Goal: Information Seeking & Learning: Learn about a topic

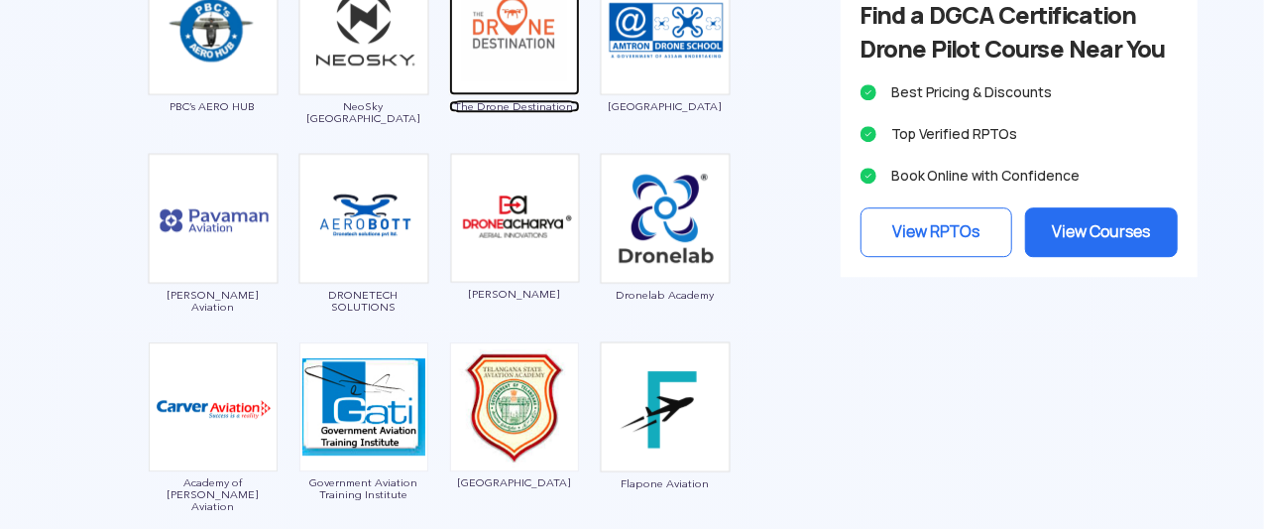
scroll to position [2843, 0]
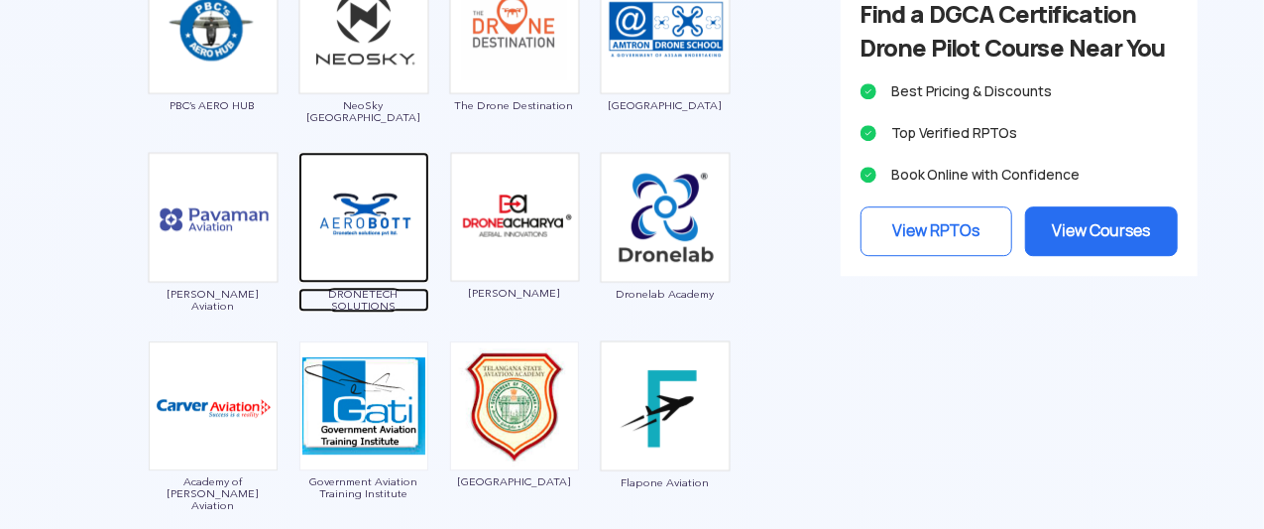
click at [353, 192] on img at bounding box center [364, 217] width 131 height 131
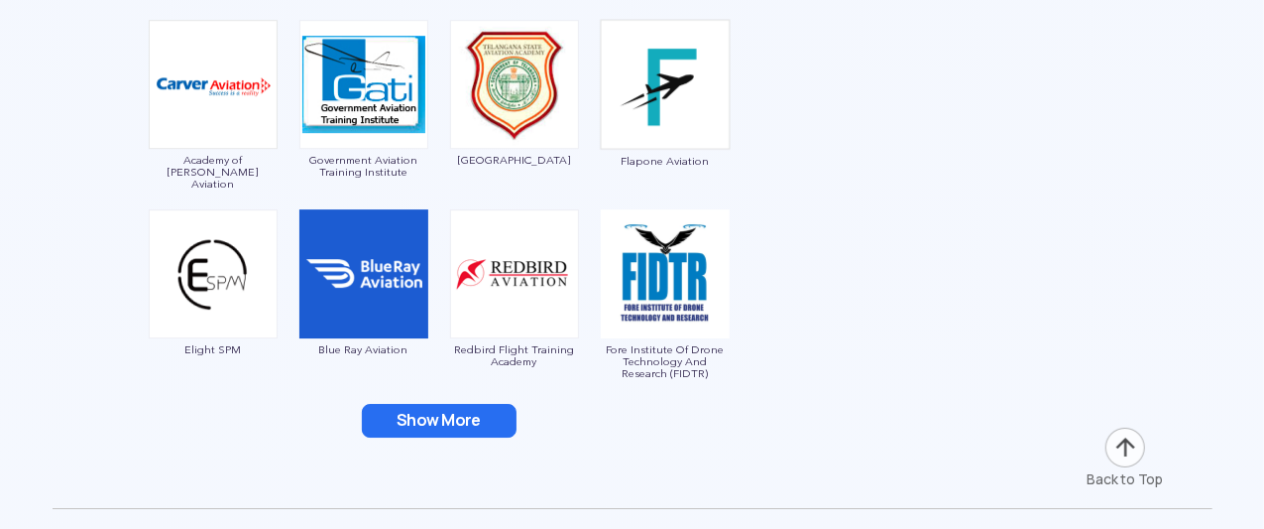
scroll to position [3166, 0]
click at [375, 256] on img at bounding box center [363, 272] width 129 height 129
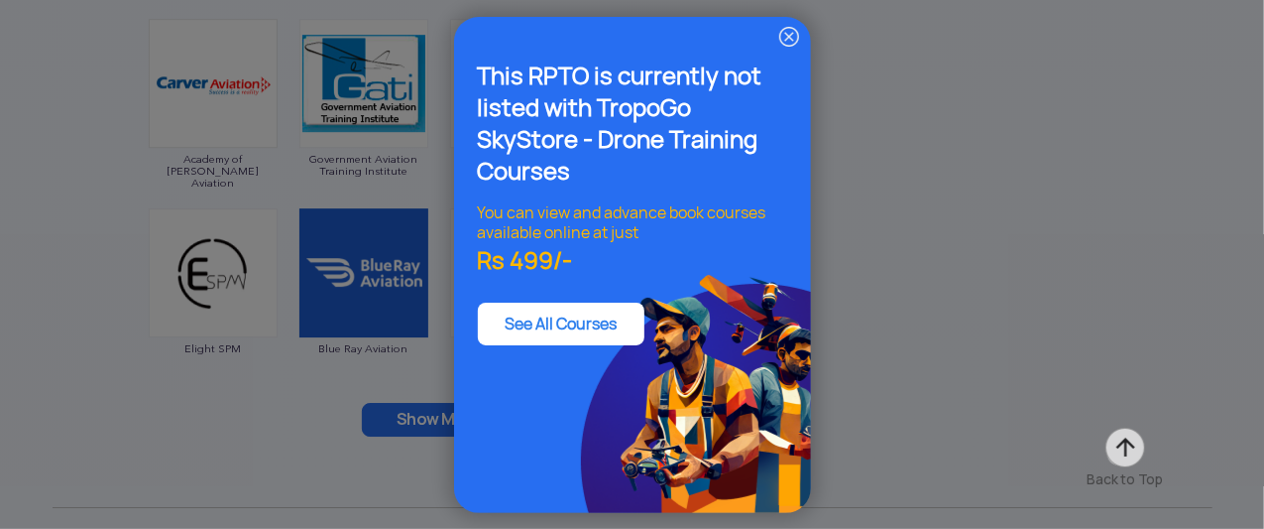
click at [788, 30] on img at bounding box center [789, 37] width 24 height 24
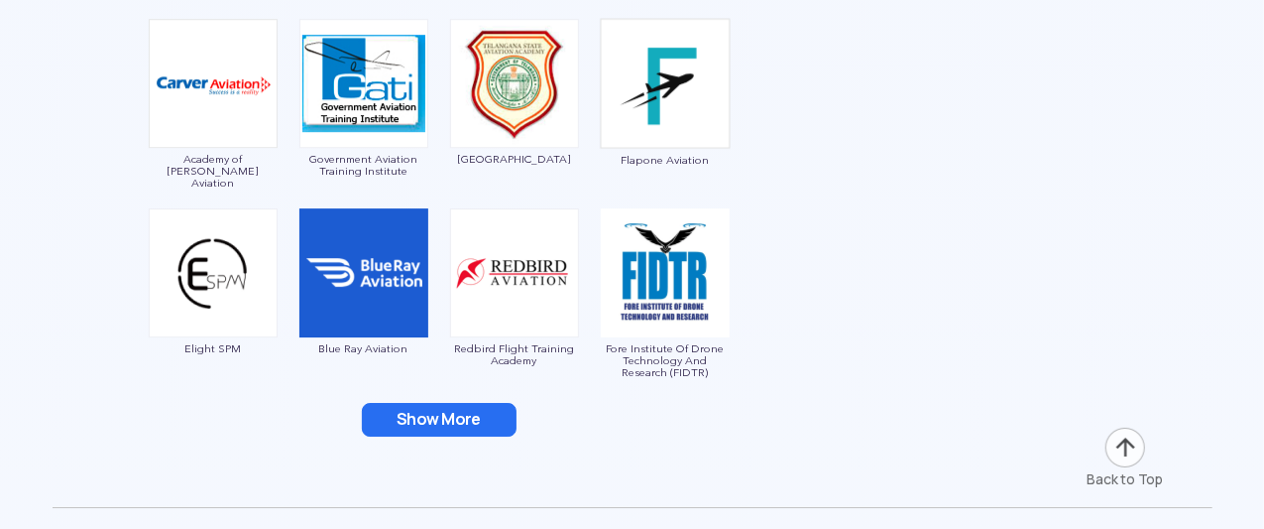
click at [353, 254] on img at bounding box center [363, 272] width 129 height 129
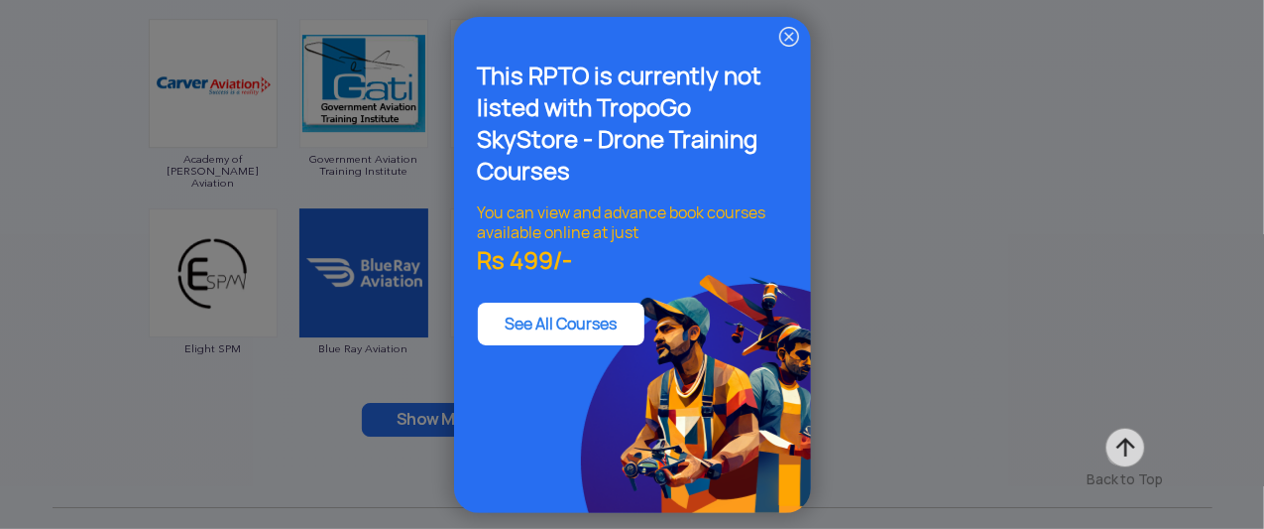
click at [790, 32] on img at bounding box center [789, 37] width 24 height 24
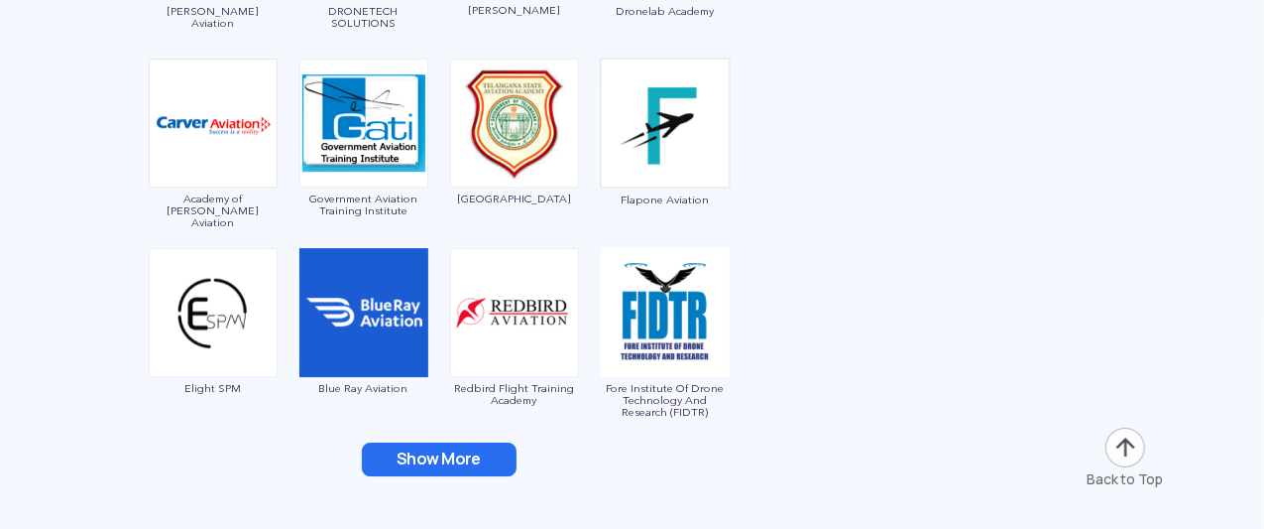
scroll to position [3125, 0]
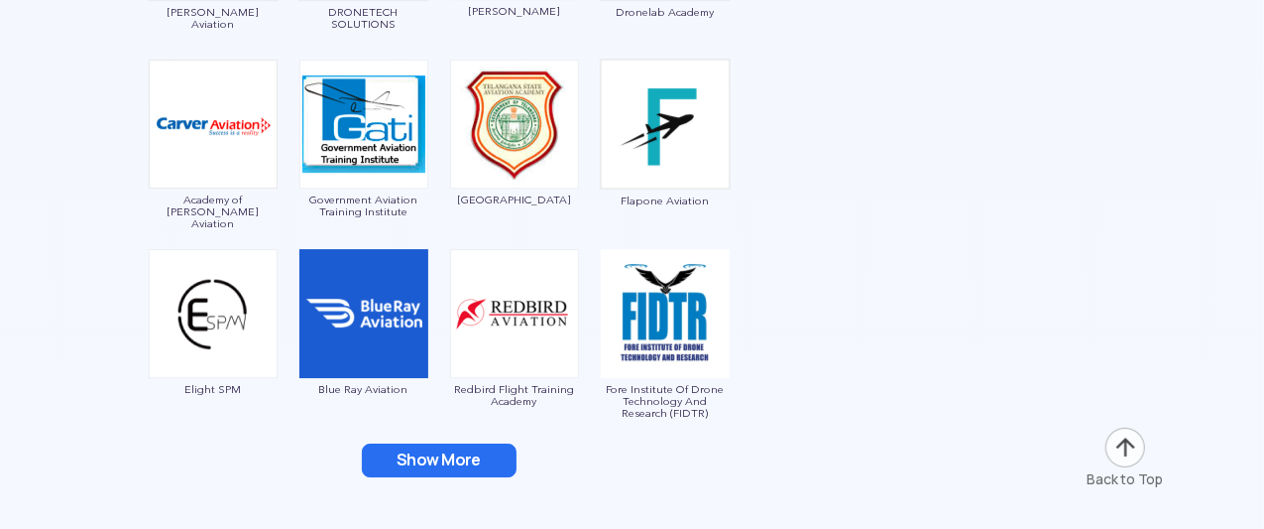
click at [364, 306] on img at bounding box center [363, 313] width 129 height 129
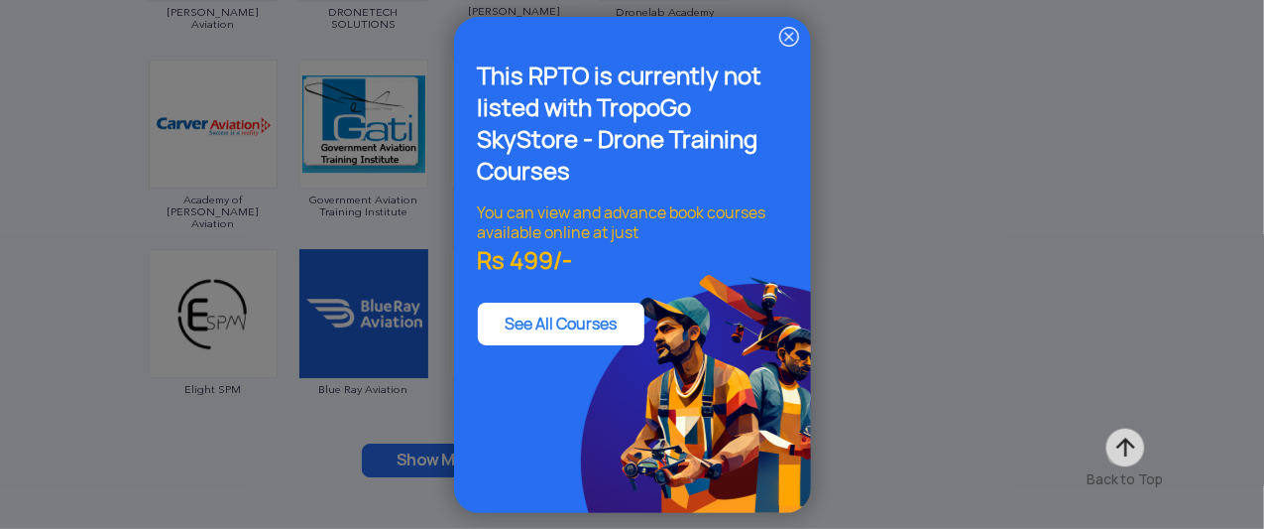
click at [789, 35] on img at bounding box center [789, 37] width 24 height 24
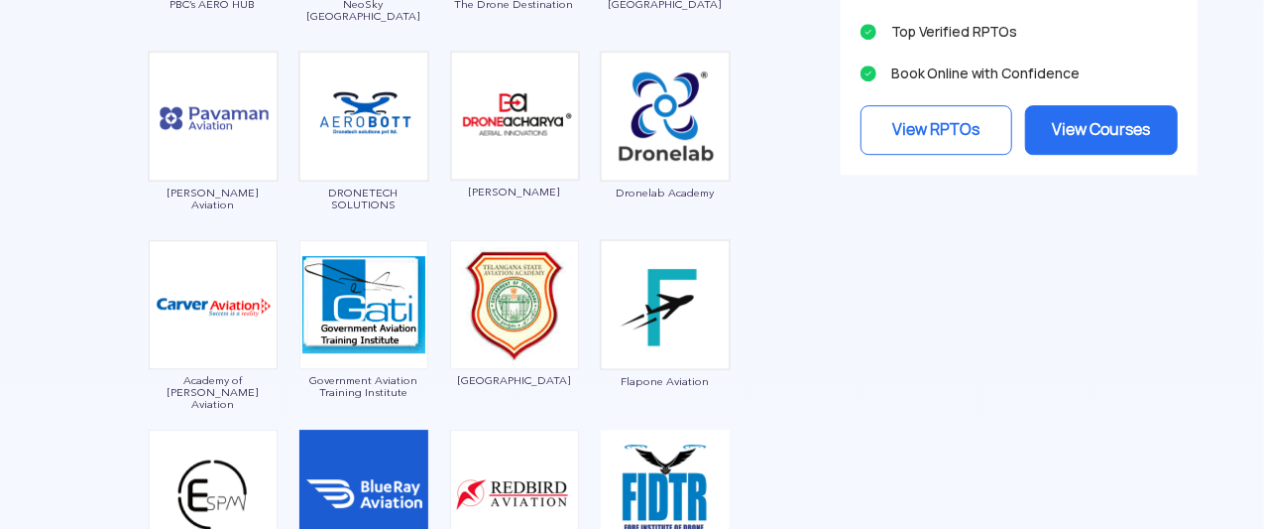
scroll to position [2937, 0]
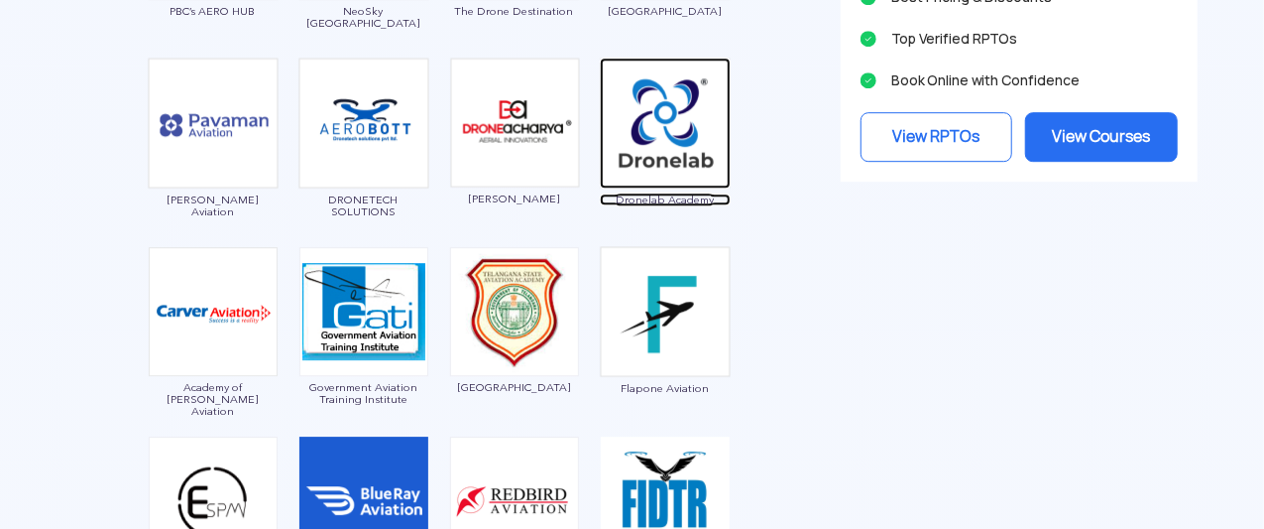
click at [658, 110] on img at bounding box center [665, 123] width 131 height 131
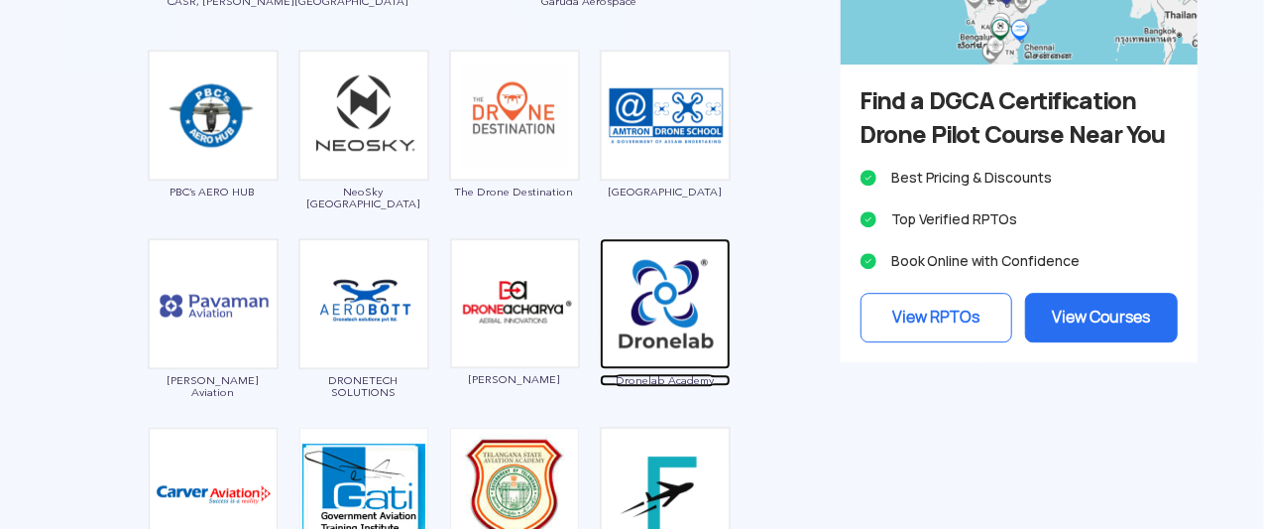
scroll to position [2750, 0]
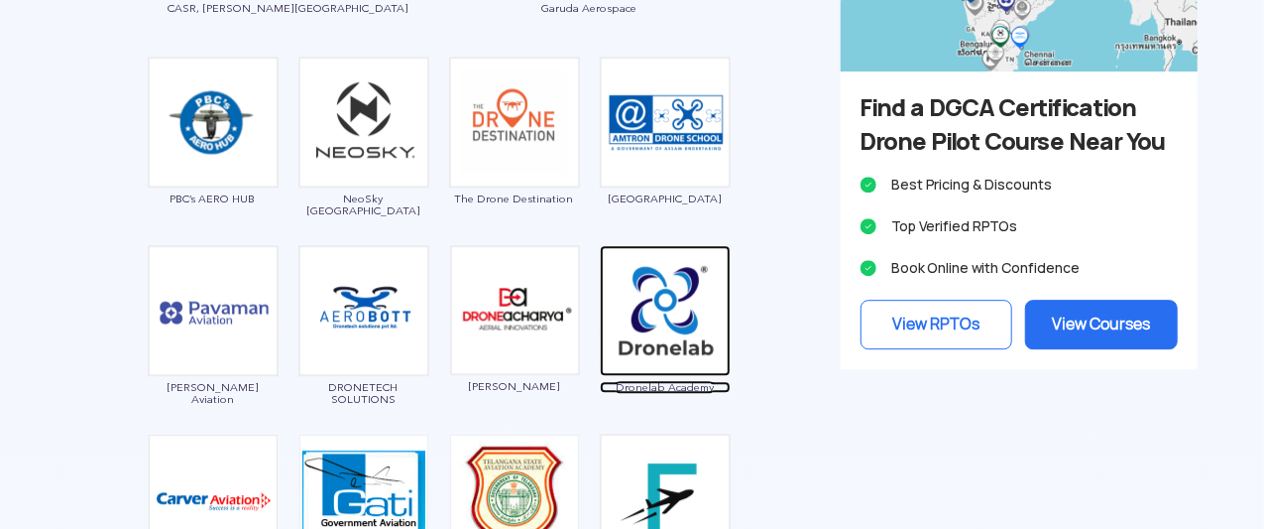
click at [656, 306] on img at bounding box center [665, 310] width 131 height 131
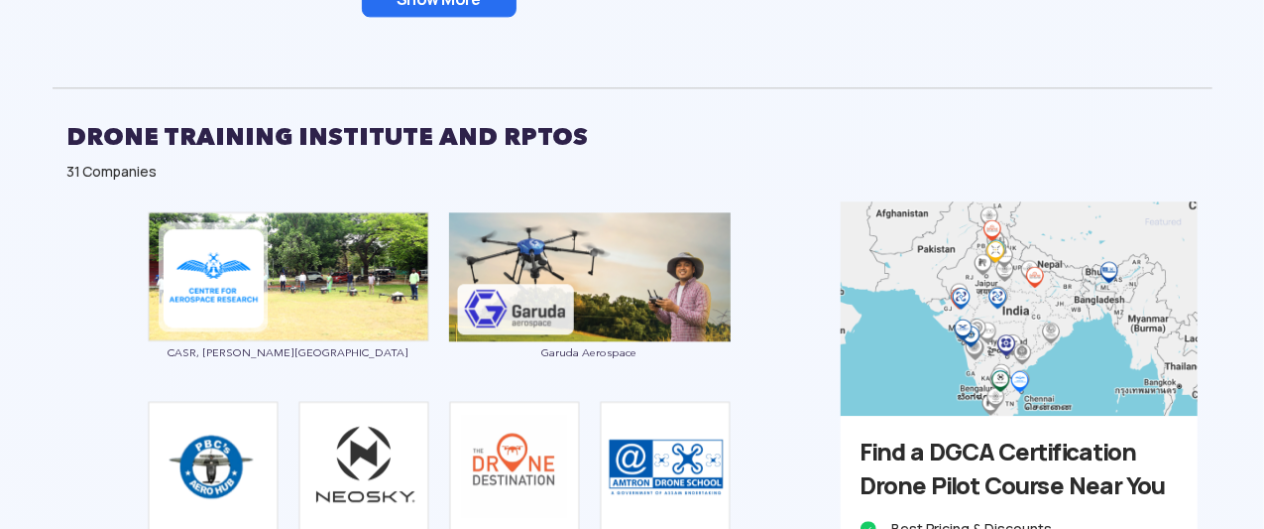
scroll to position [2405, 0]
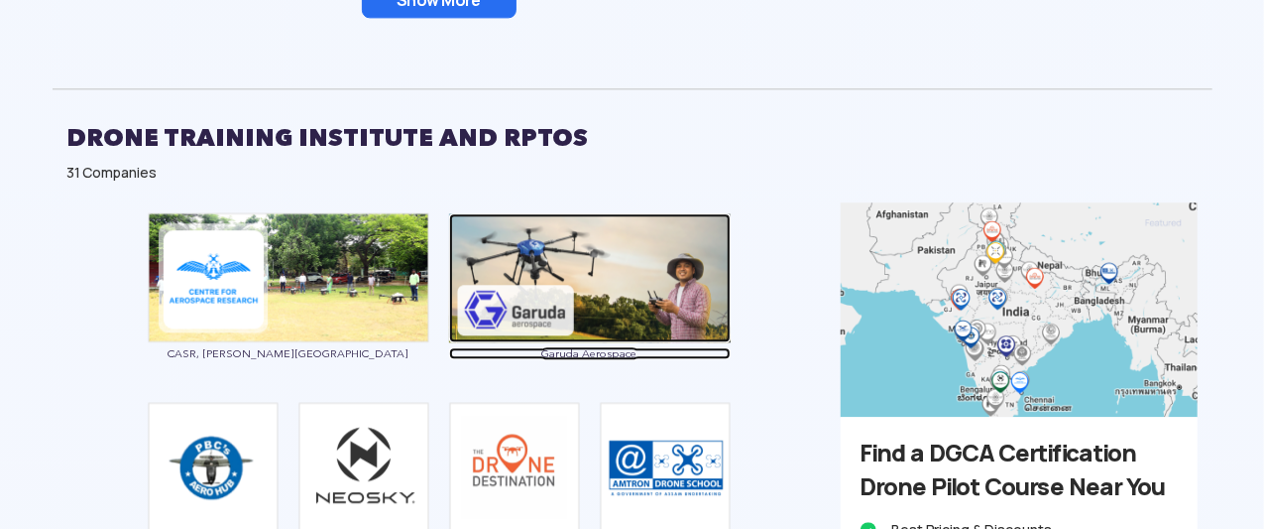
click at [575, 291] on img at bounding box center [590, 277] width 282 height 129
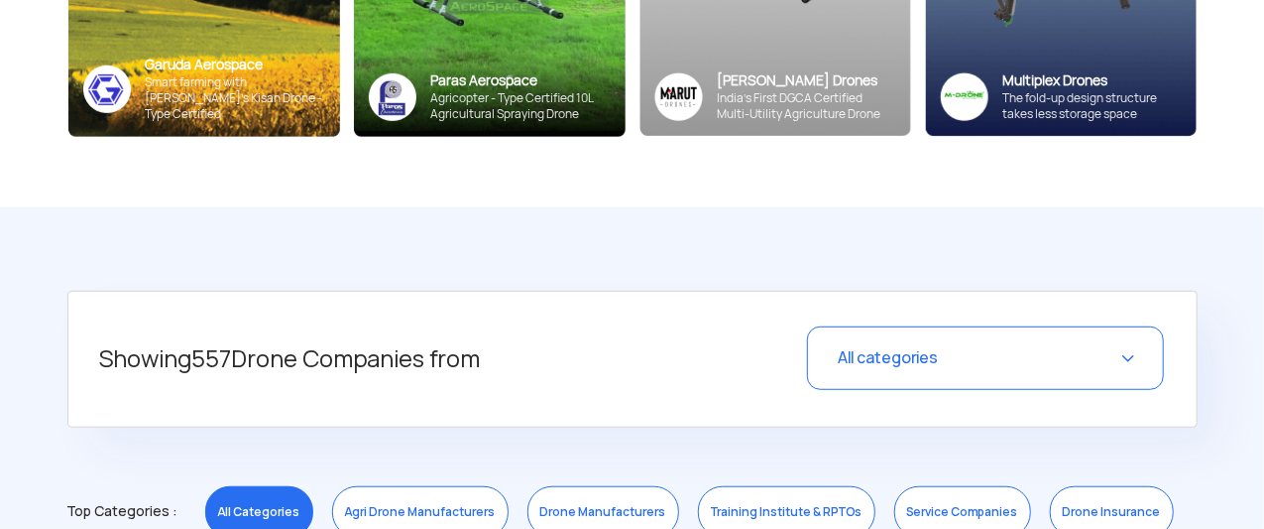
scroll to position [543, 0]
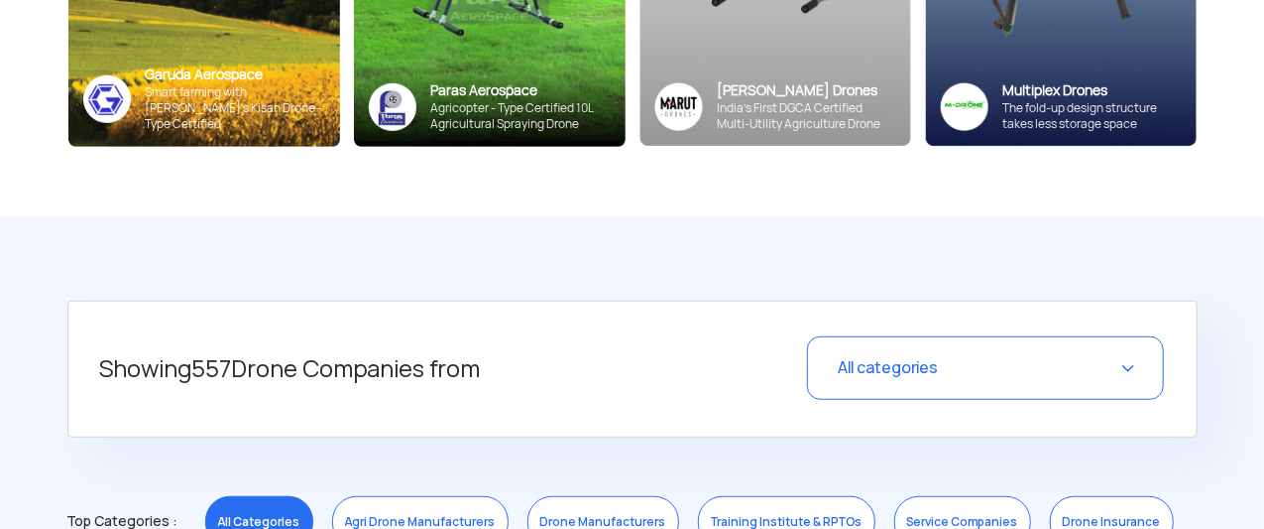
click at [928, 402] on div "Showing 557 Drone Companies from All categories Select a Category Close All Cat…" at bounding box center [632, 368] width 1131 height 137
click at [969, 374] on div "All categories" at bounding box center [985, 367] width 357 height 63
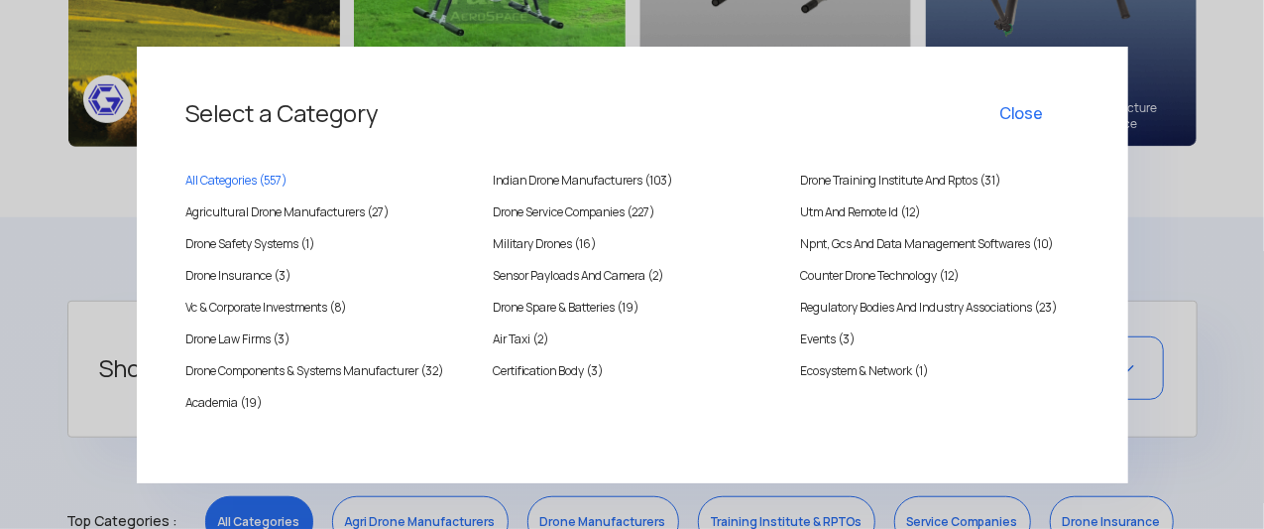
scroll to position [547, 0]
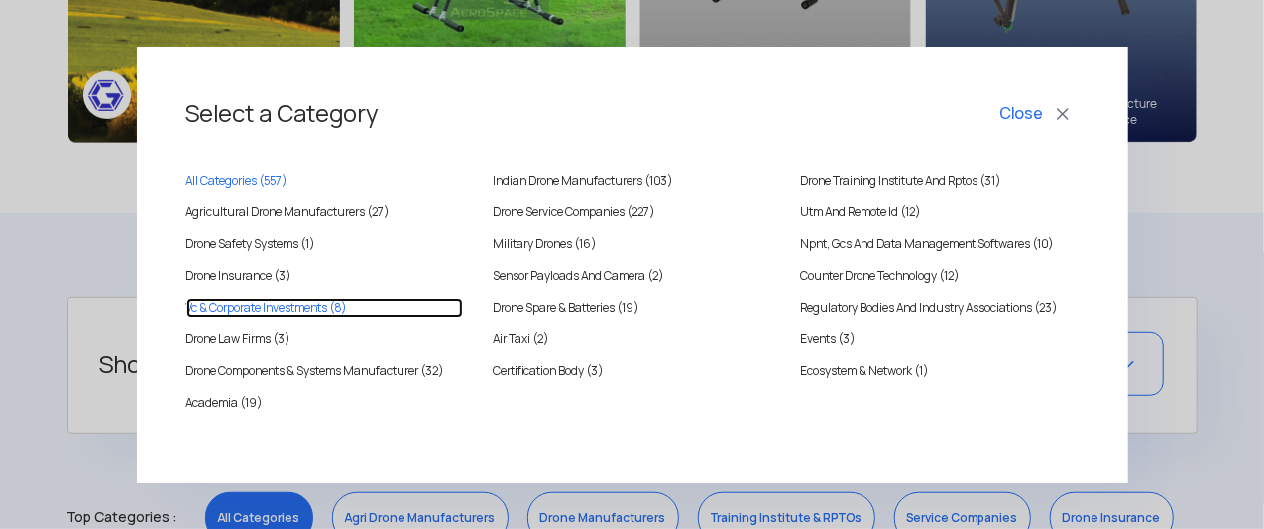
click at [244, 302] on Investments "Vc & Corporate Investments (8)" at bounding box center [325, 308] width 278 height 20
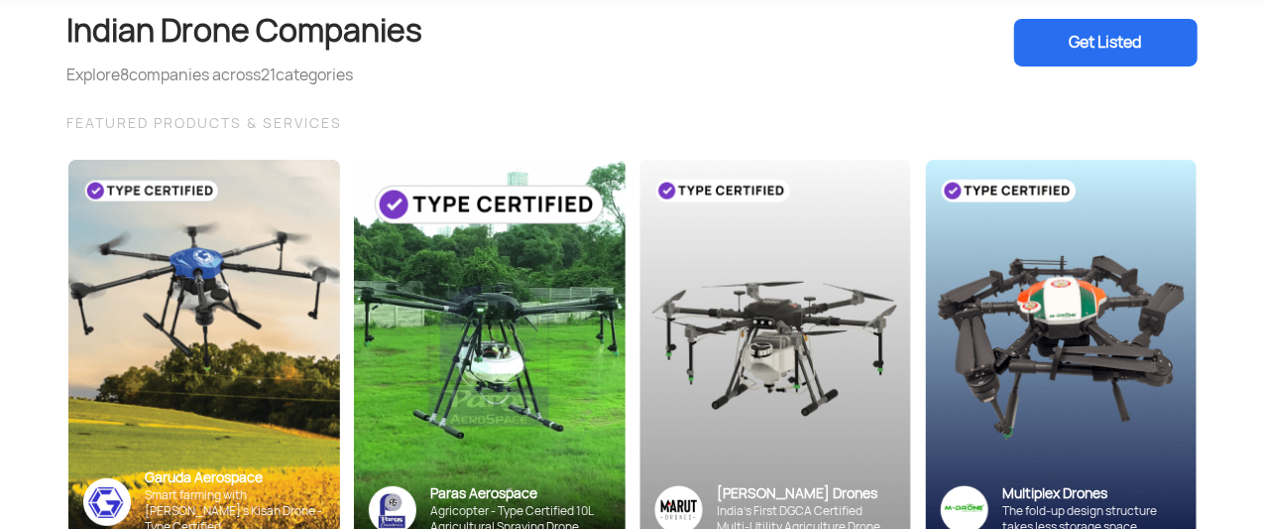
scroll to position [0, 0]
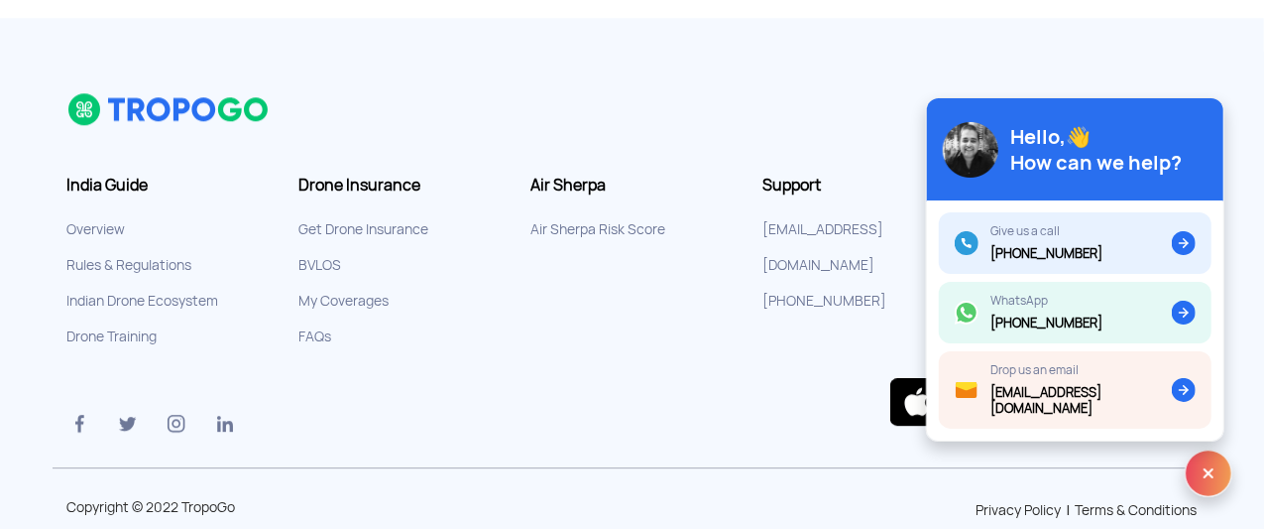
scroll to position [2731, 0]
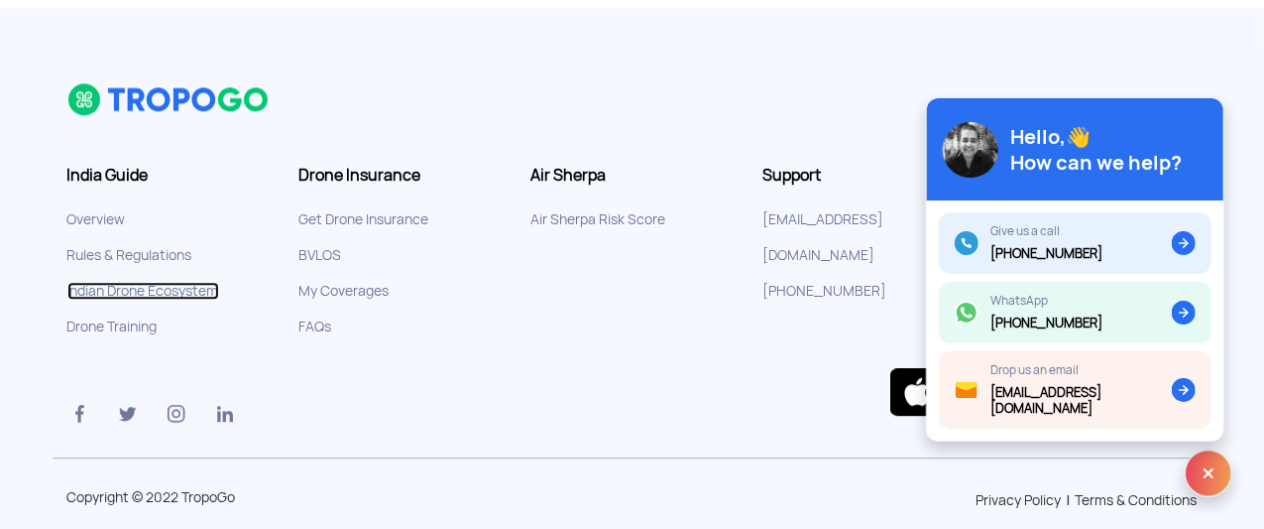
click at [159, 282] on link "Indian Drone Ecosystem" at bounding box center [143, 291] width 152 height 18
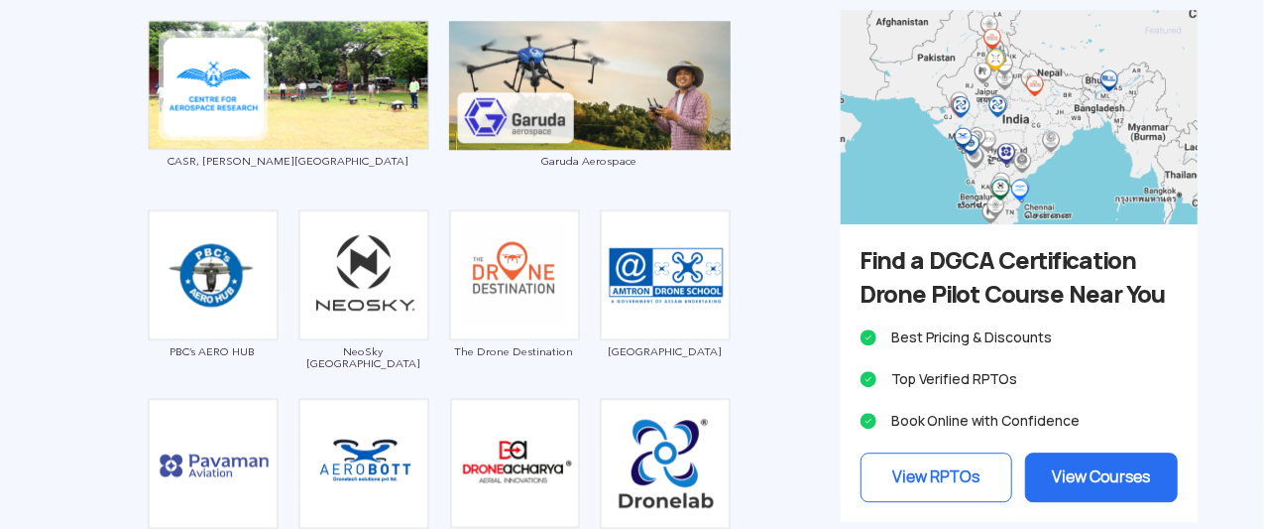
scroll to position [2598, 0]
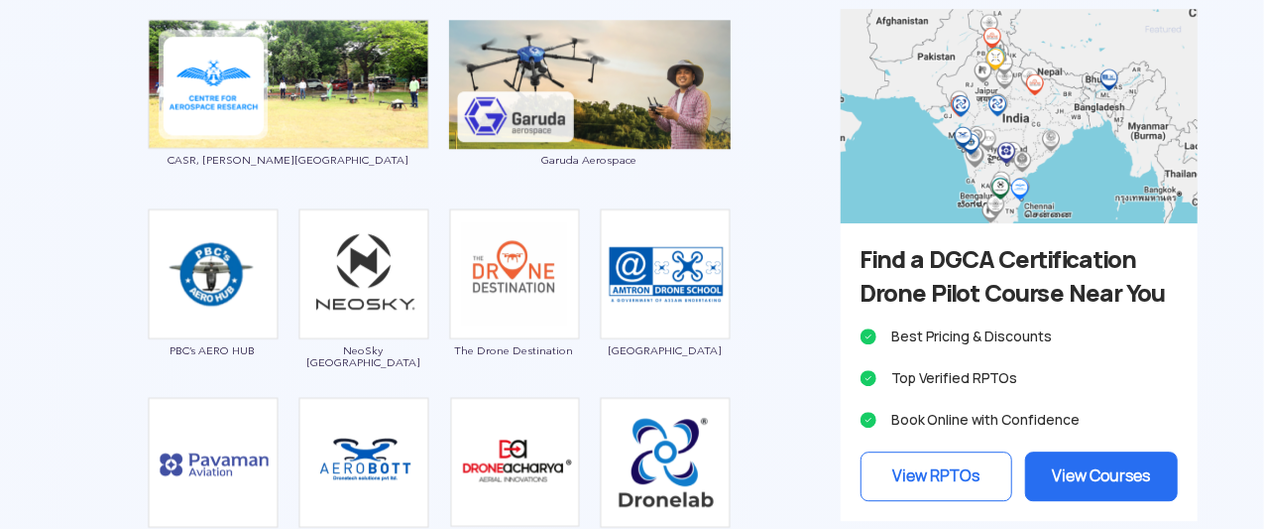
click at [634, 339] on div "Amtron Drone School" at bounding box center [665, 292] width 131 height 169
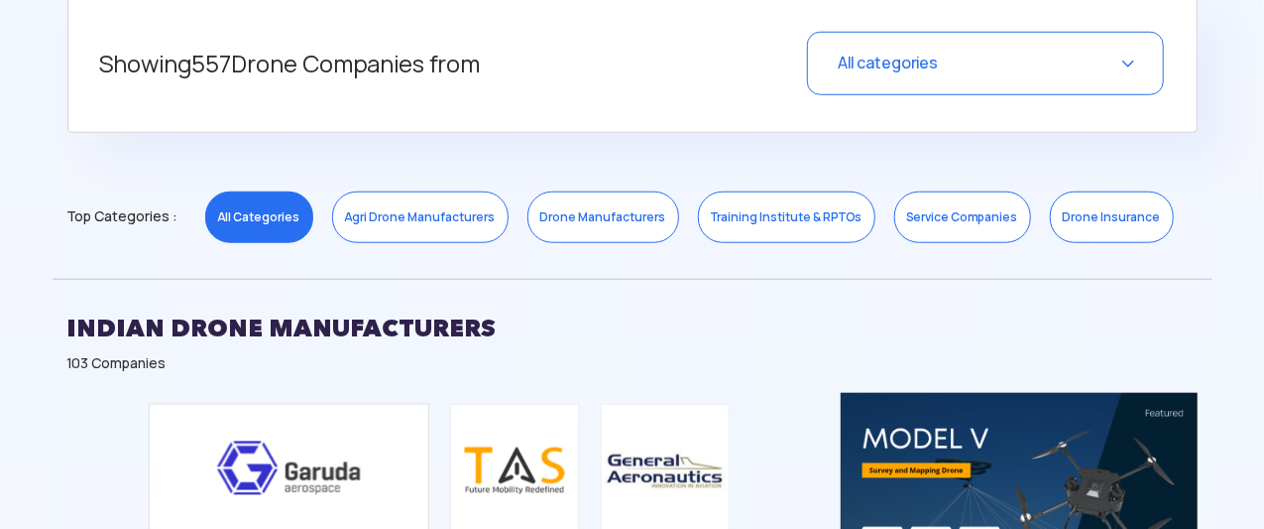
scroll to position [883, 0]
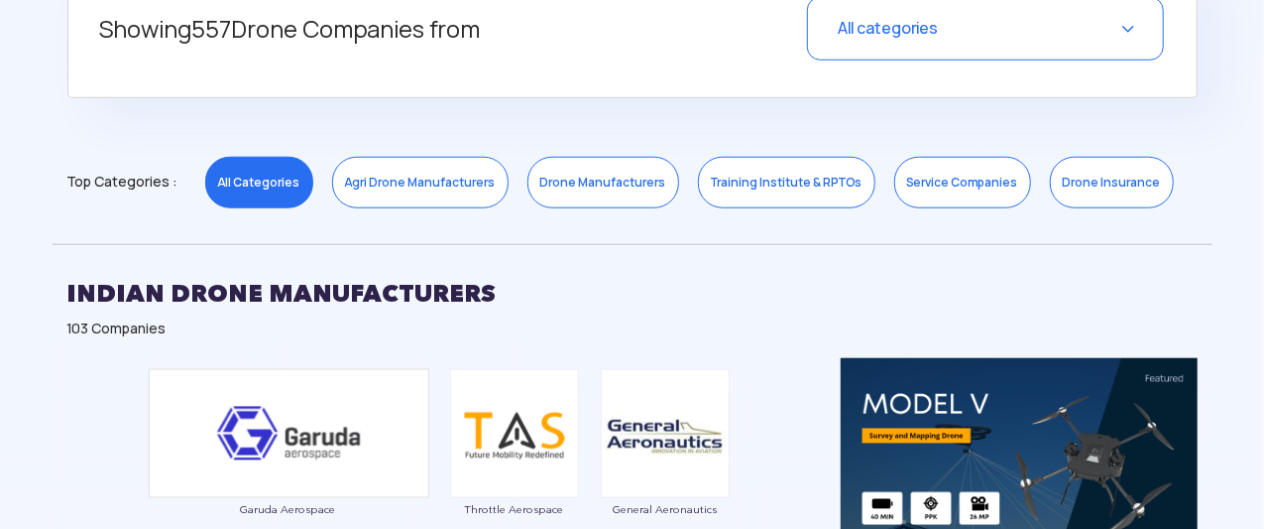
click at [410, 185] on link "Agri Drone Manufacturers" at bounding box center [420, 183] width 177 height 52
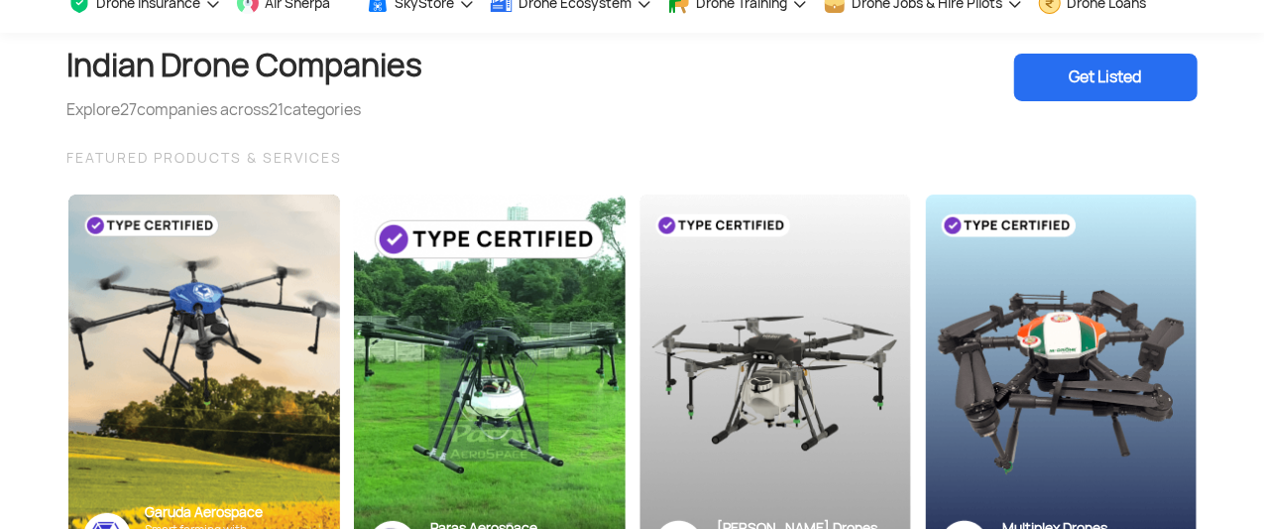
scroll to position [0, 0]
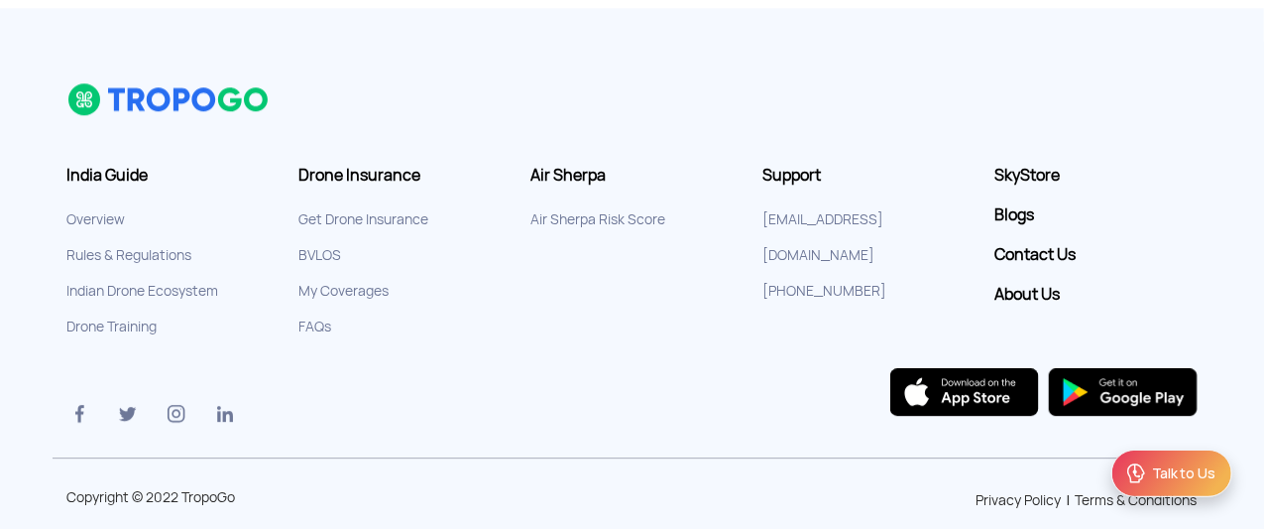
scroll to position [2731, 0]
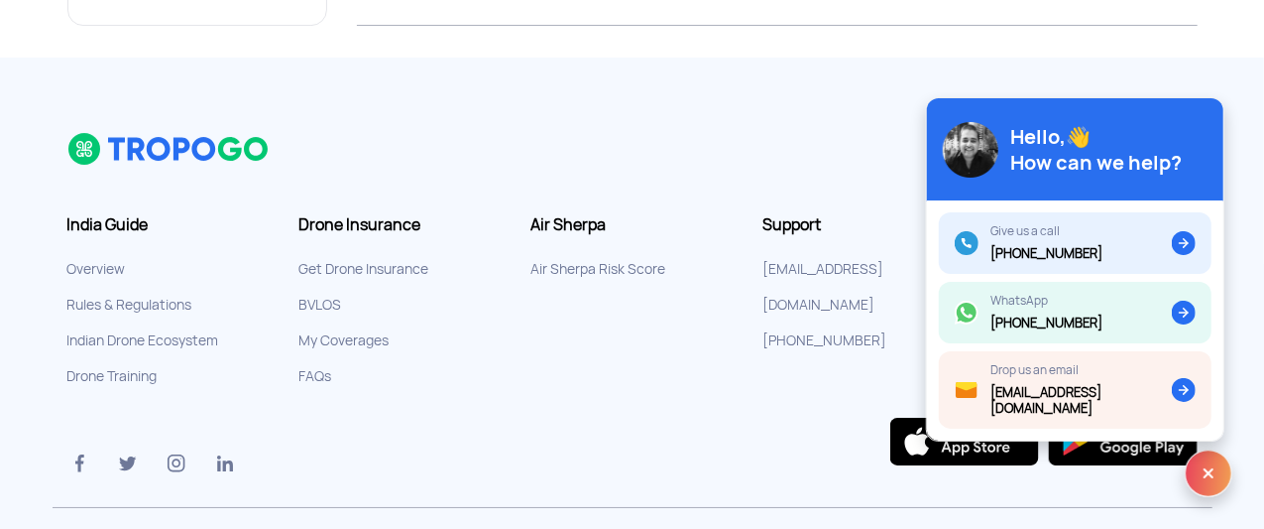
scroll to position [3564, 0]
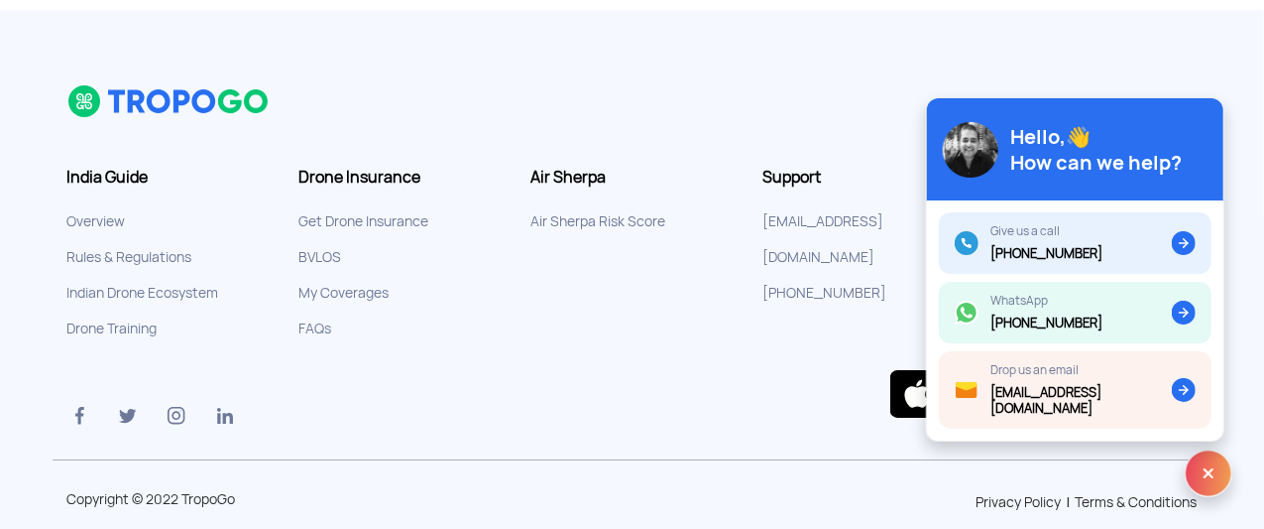
click at [1214, 473] on img at bounding box center [1209, 473] width 48 height 48
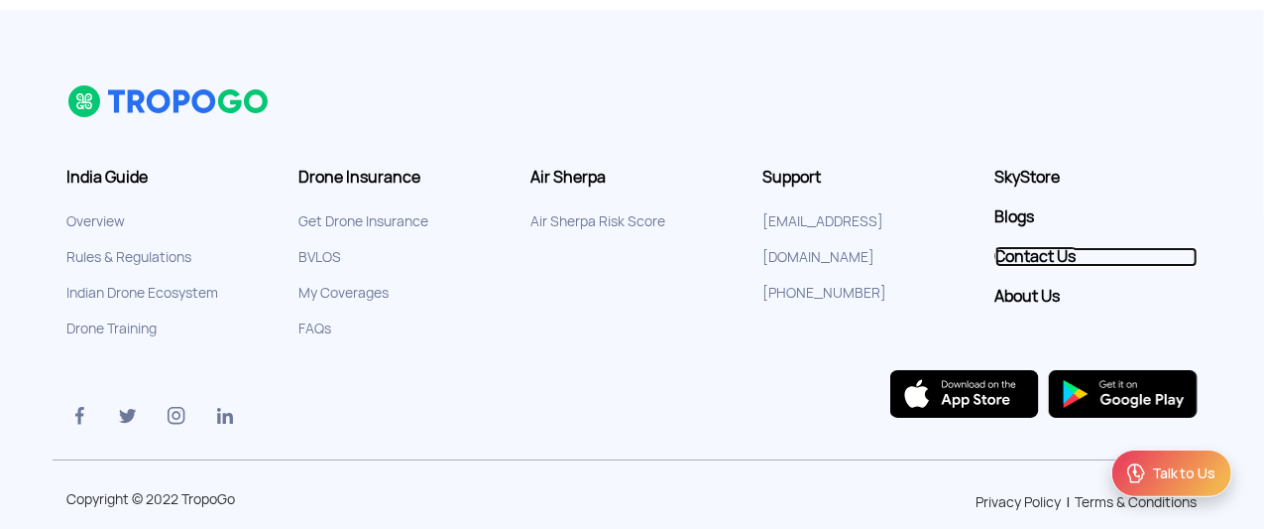
click at [1027, 247] on link "Contact Us" at bounding box center [1097, 257] width 202 height 20
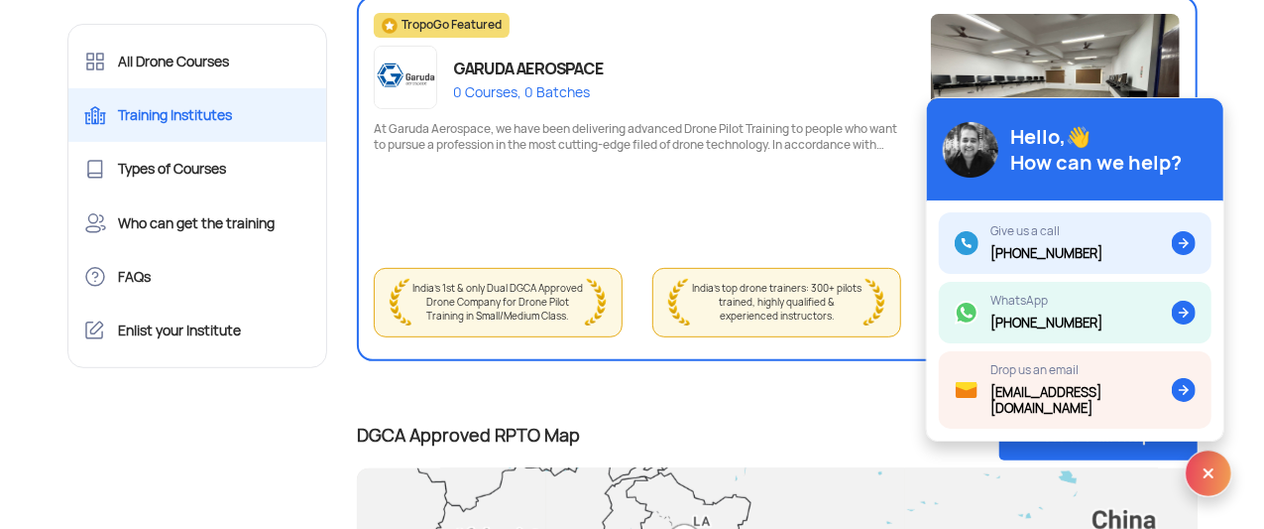
scroll to position [317, 0]
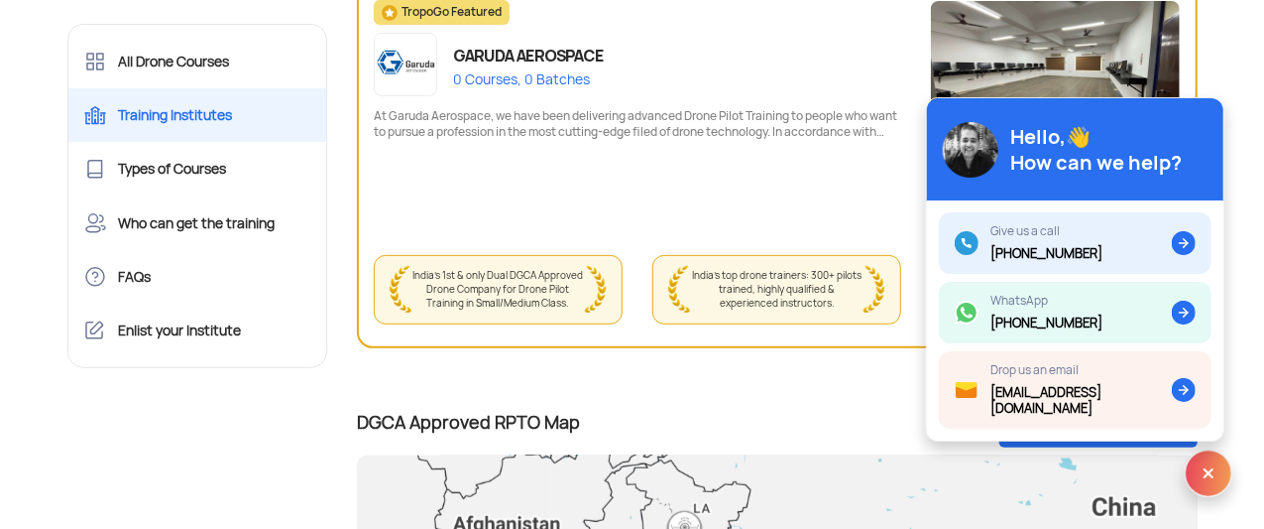
click at [1204, 491] on img at bounding box center [1209, 473] width 48 height 48
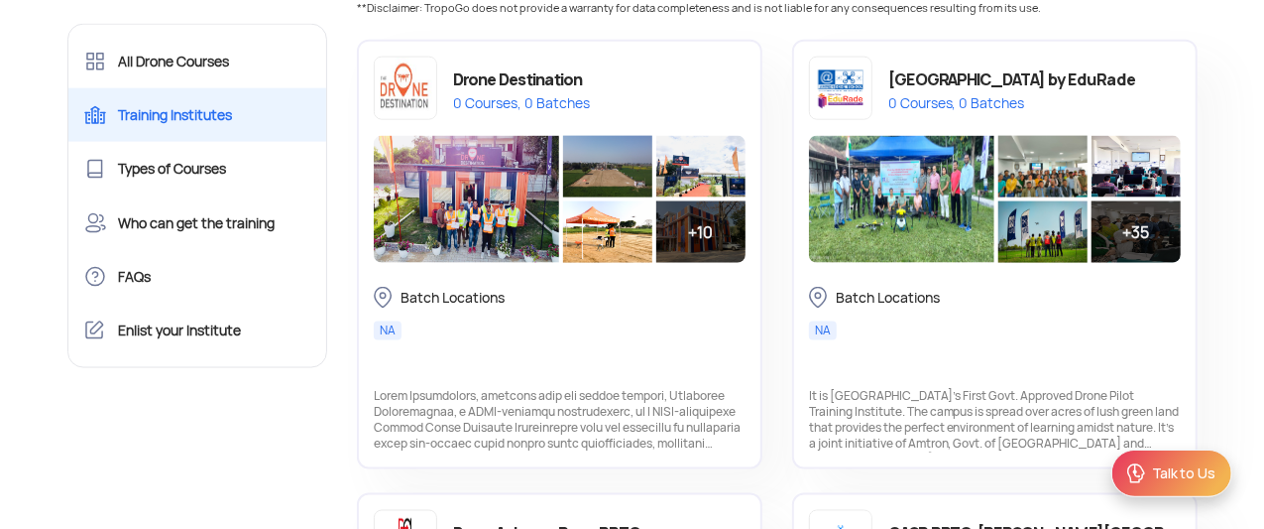
scroll to position [1333, 0]
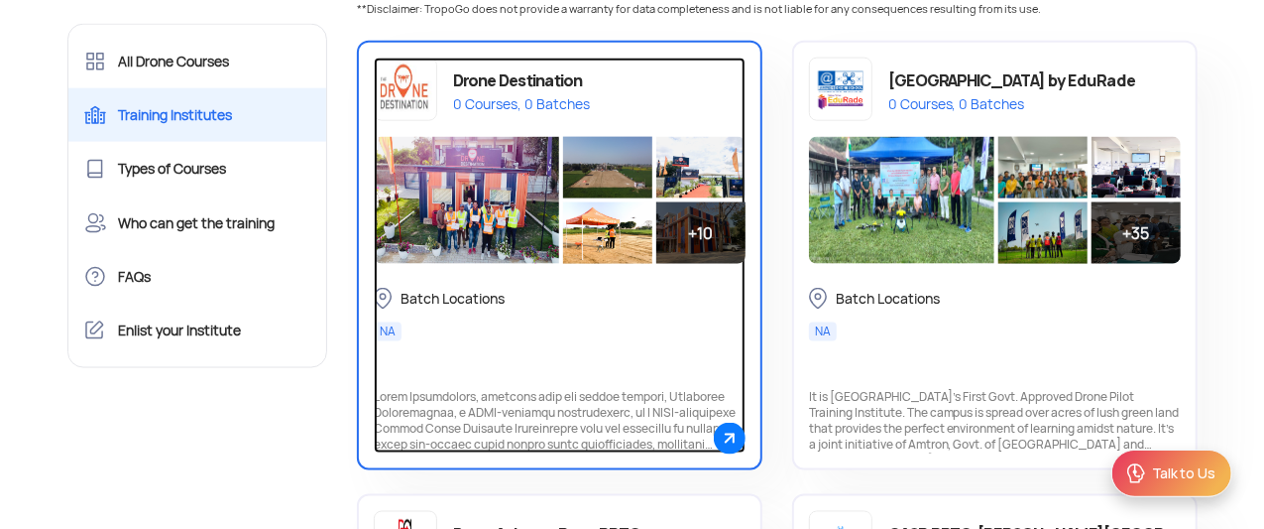
click at [591, 346] on div "Batch Locations NA" at bounding box center [560, 326] width 372 height 77
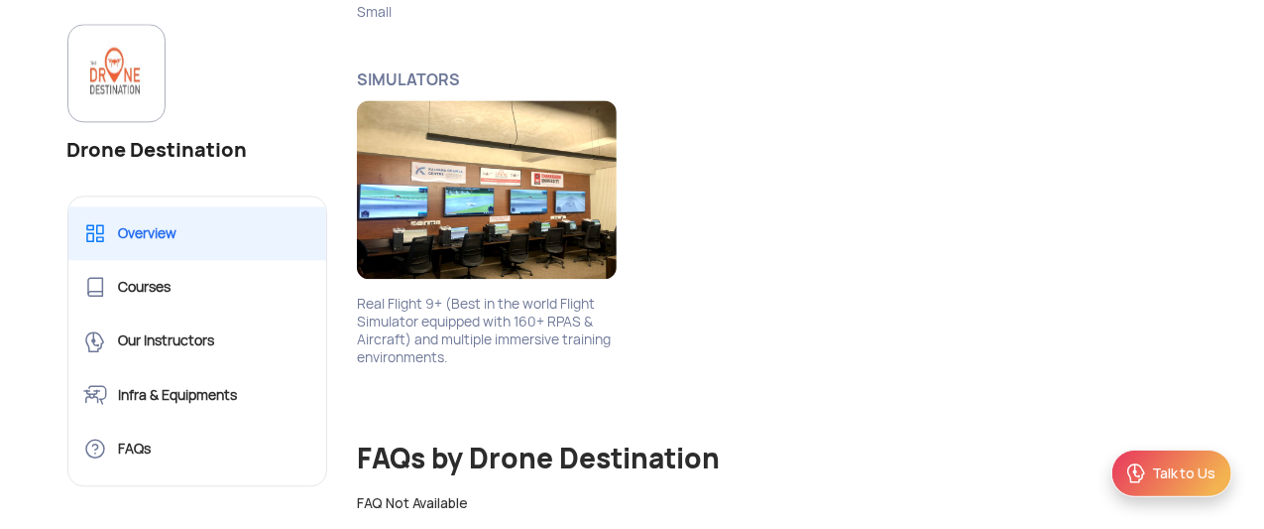
scroll to position [2212, 0]
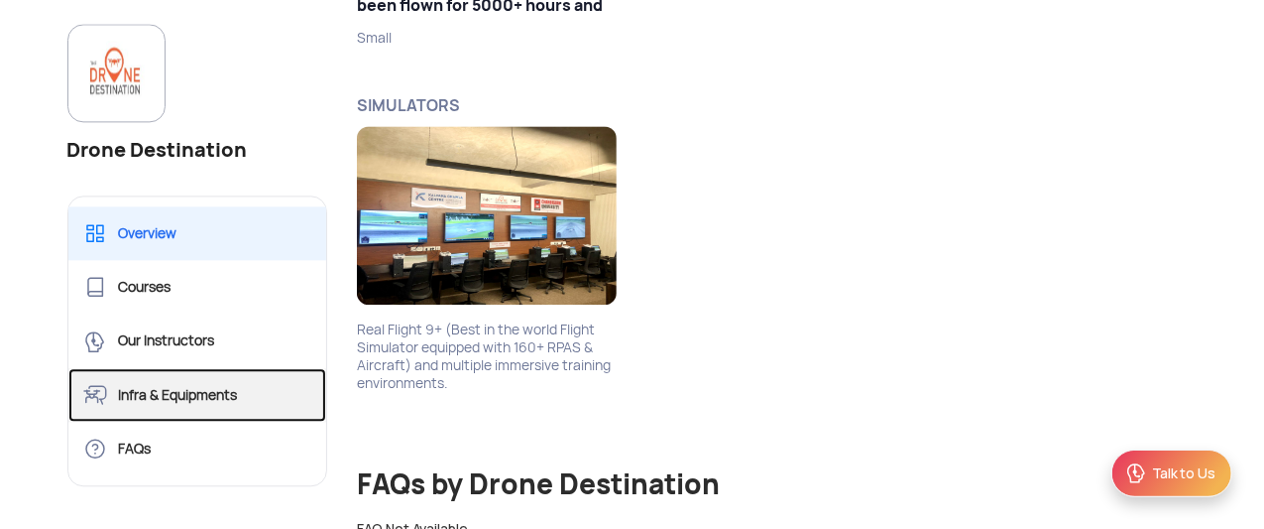
click at [204, 398] on link "Infra & Equipments" at bounding box center [197, 395] width 259 height 54
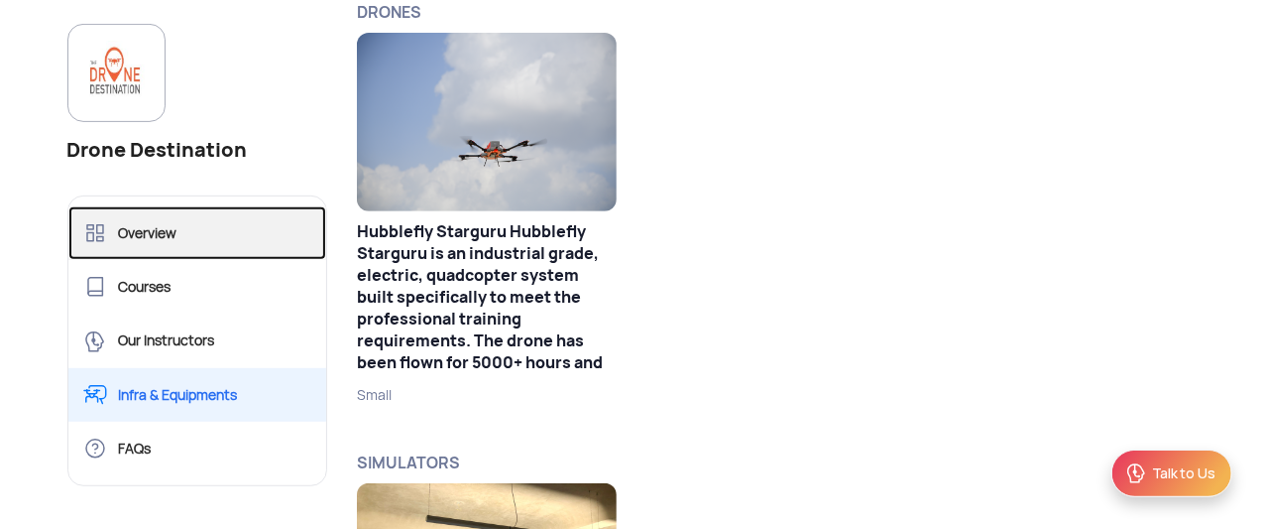
click at [142, 240] on link "Overview" at bounding box center [197, 233] width 259 height 54
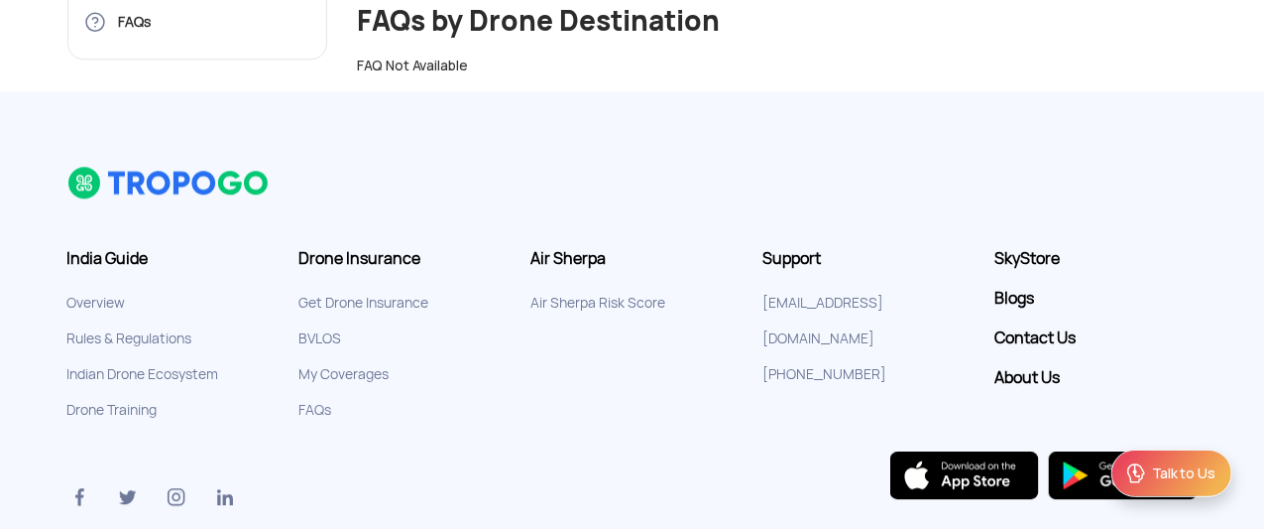
scroll to position [2676, 0]
click at [1168, 483] on div "Talk to Us" at bounding box center [1183, 473] width 63 height 20
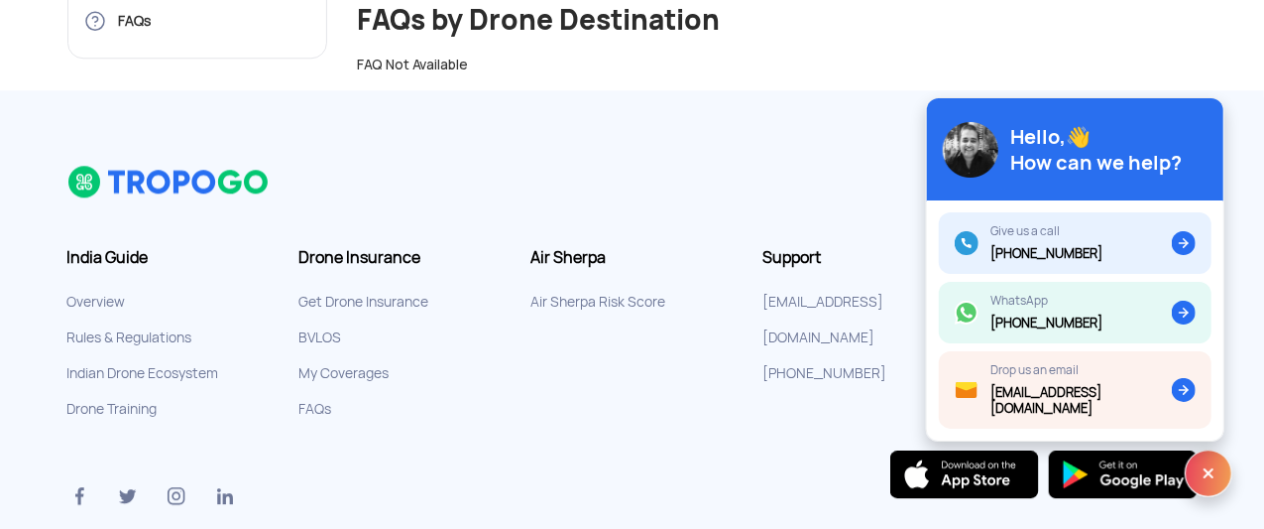
click at [1196, 466] on img at bounding box center [1209, 473] width 48 height 48
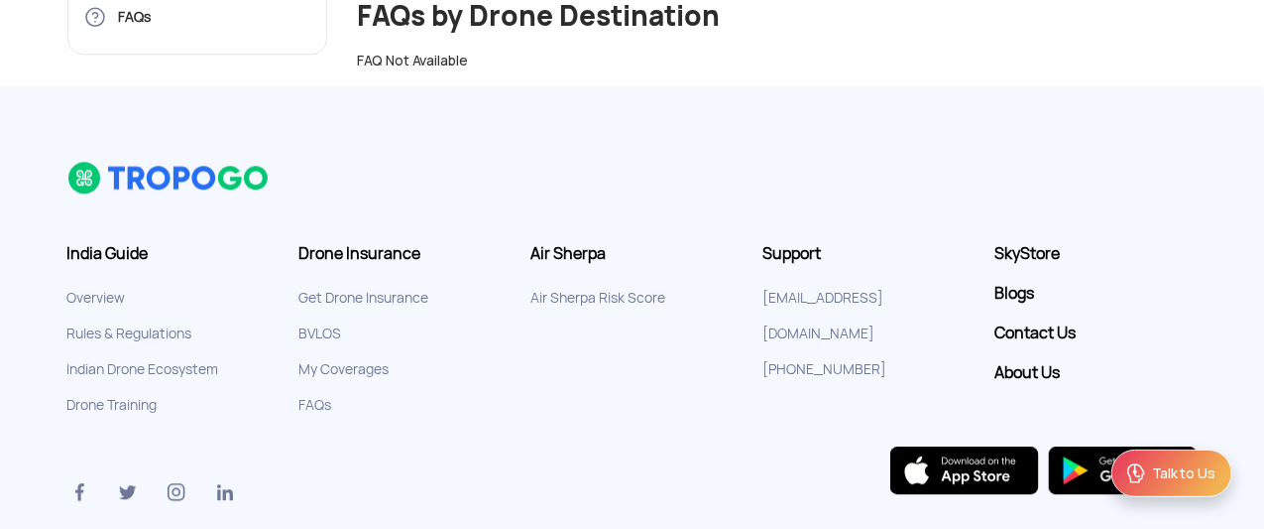
scroll to position [2739, 0]
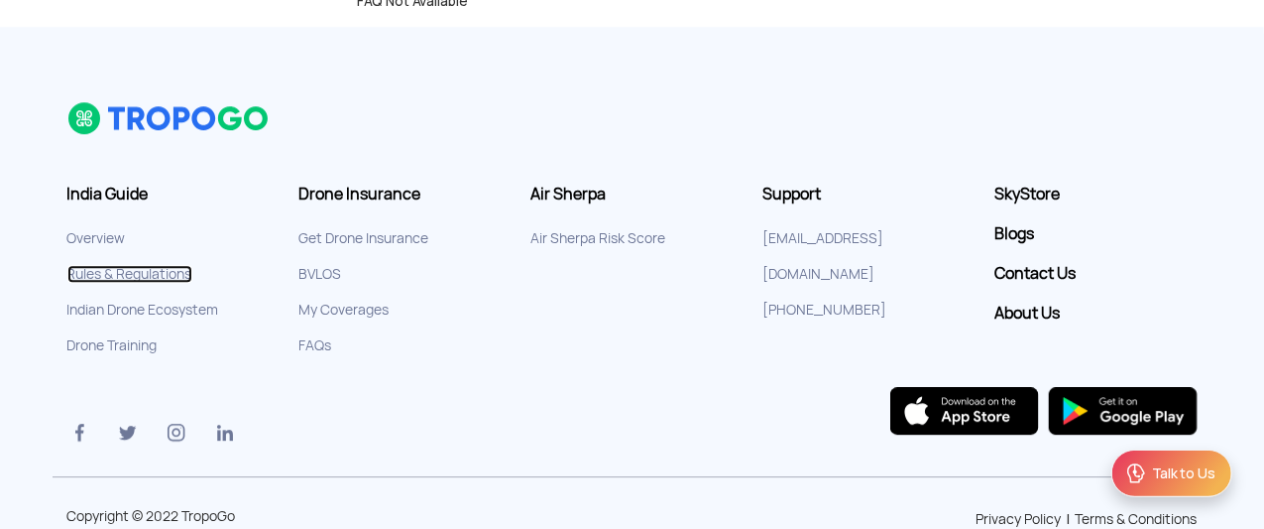
click at [166, 265] on link "Rules & Regulations" at bounding box center [129, 274] width 125 height 18
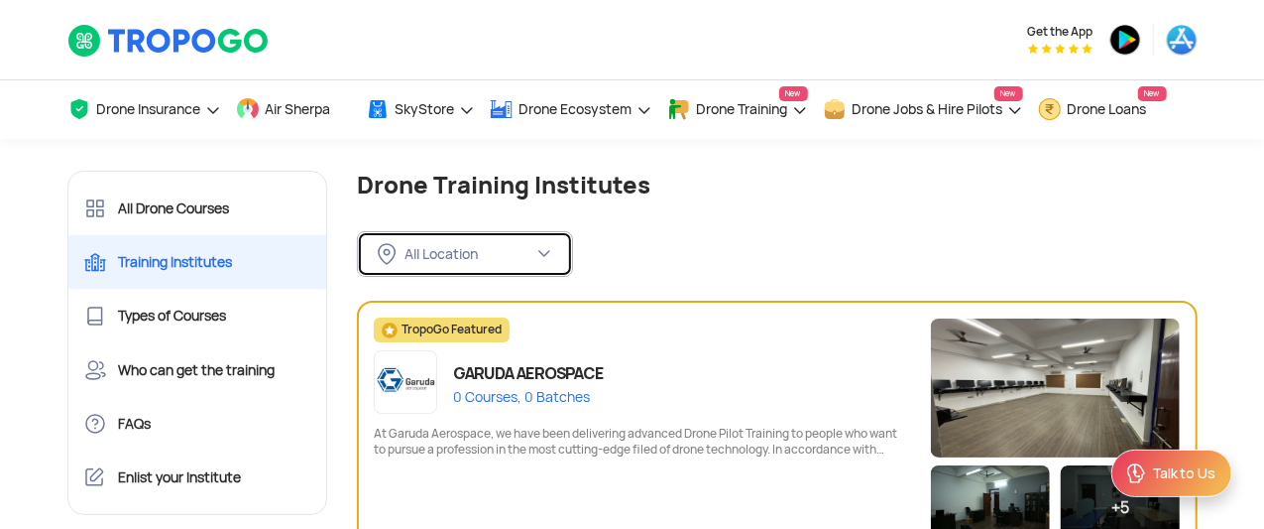
click at [505, 251] on div "All Location" at bounding box center [469, 254] width 129 height 18
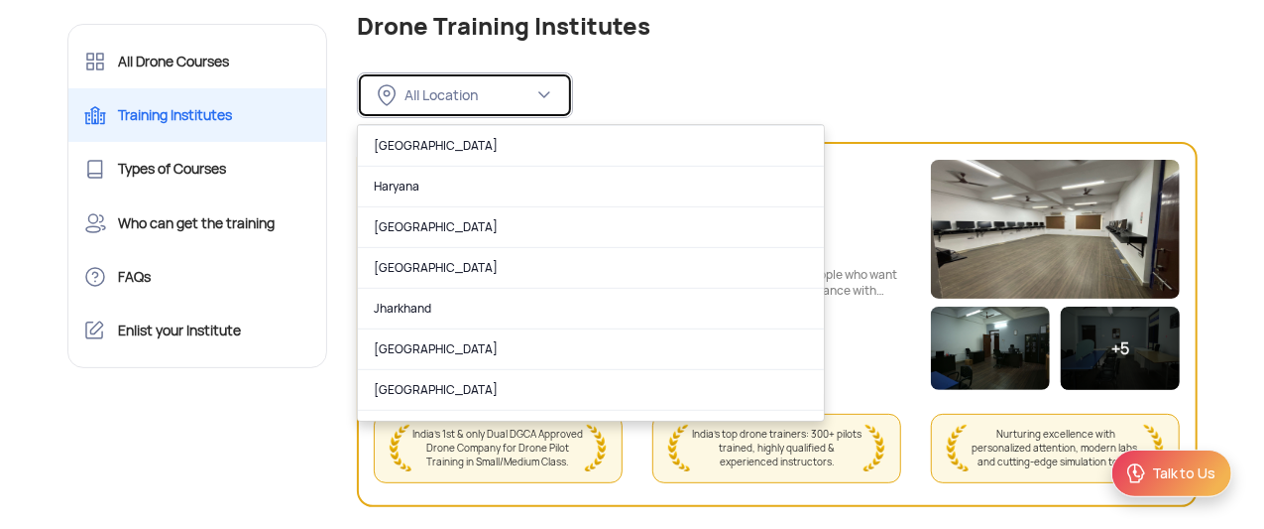
scroll to position [489, 0]
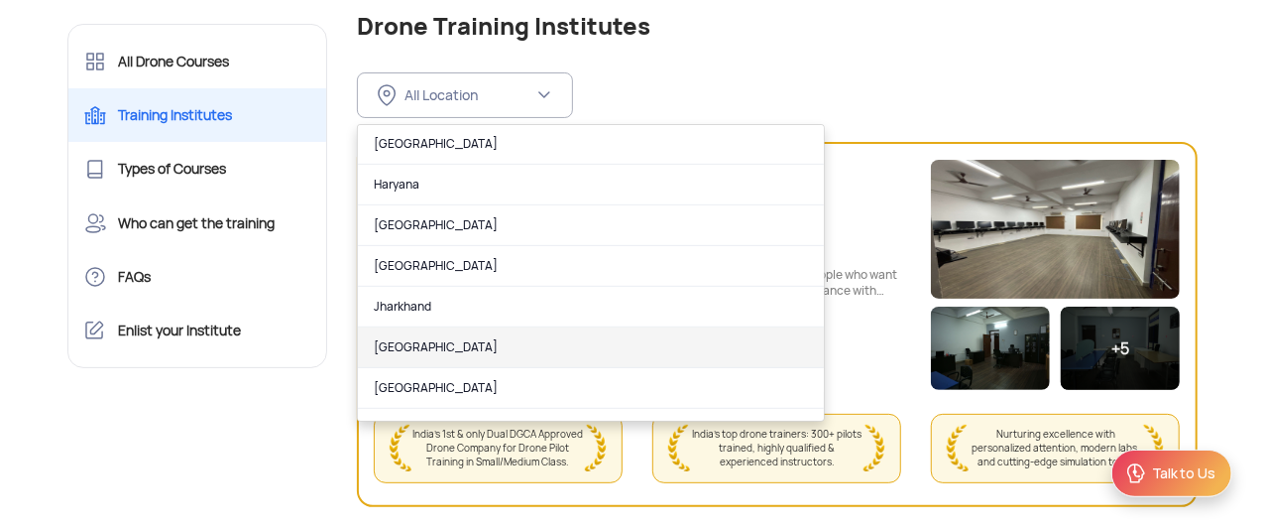
click at [474, 338] on link "[GEOGRAPHIC_DATA]" at bounding box center [591, 347] width 466 height 41
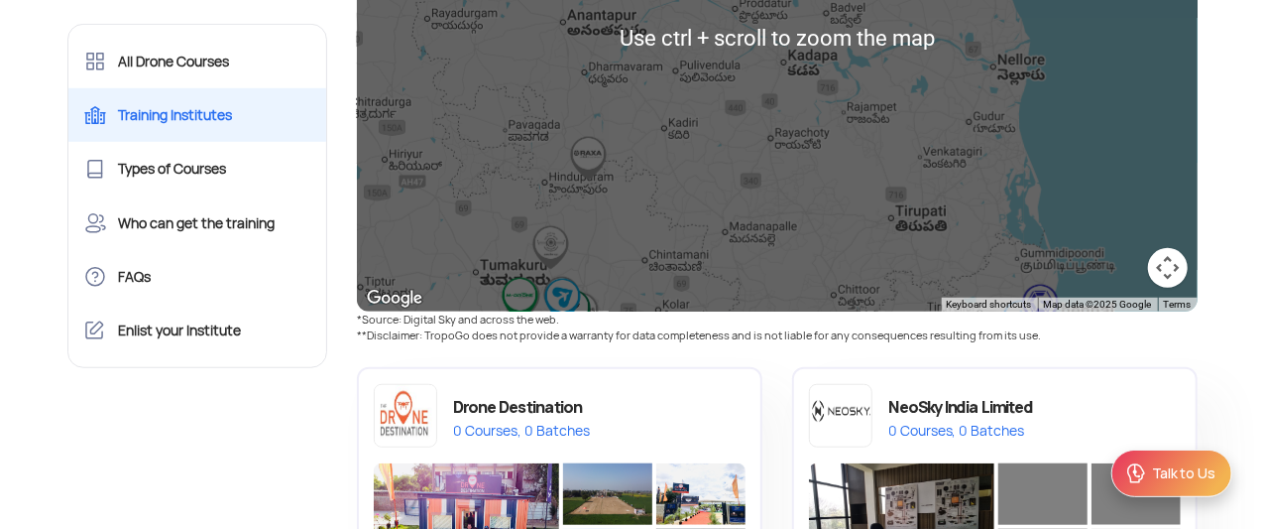
scroll to position [621, 0]
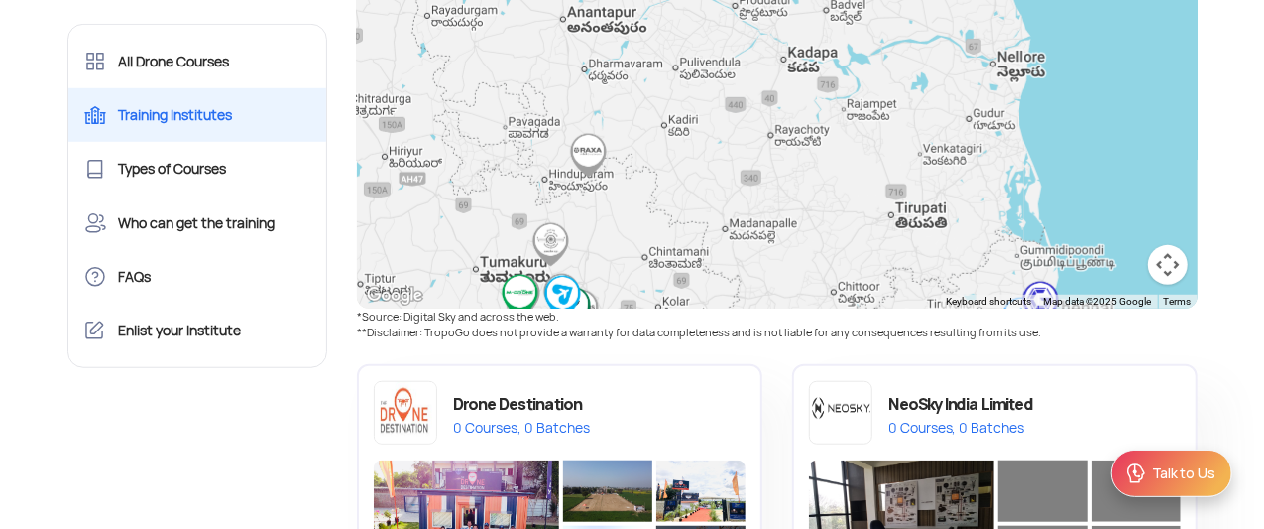
click at [1168, 272] on button "Map camera controls" at bounding box center [1168, 265] width 40 height 40
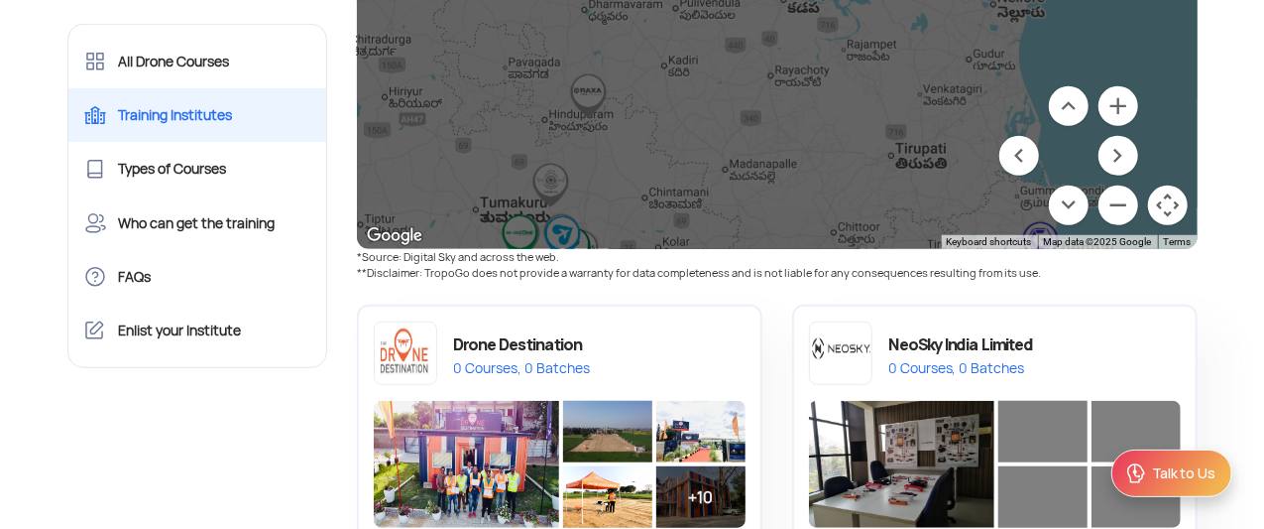
scroll to position [669, 0]
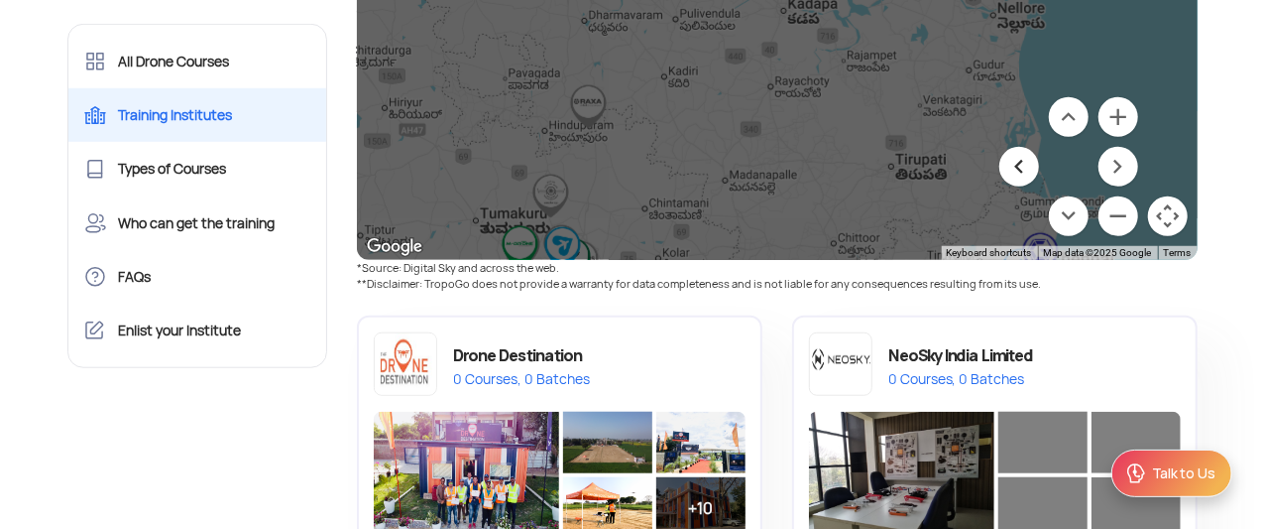
click at [1029, 168] on button "Move left" at bounding box center [1020, 167] width 40 height 40
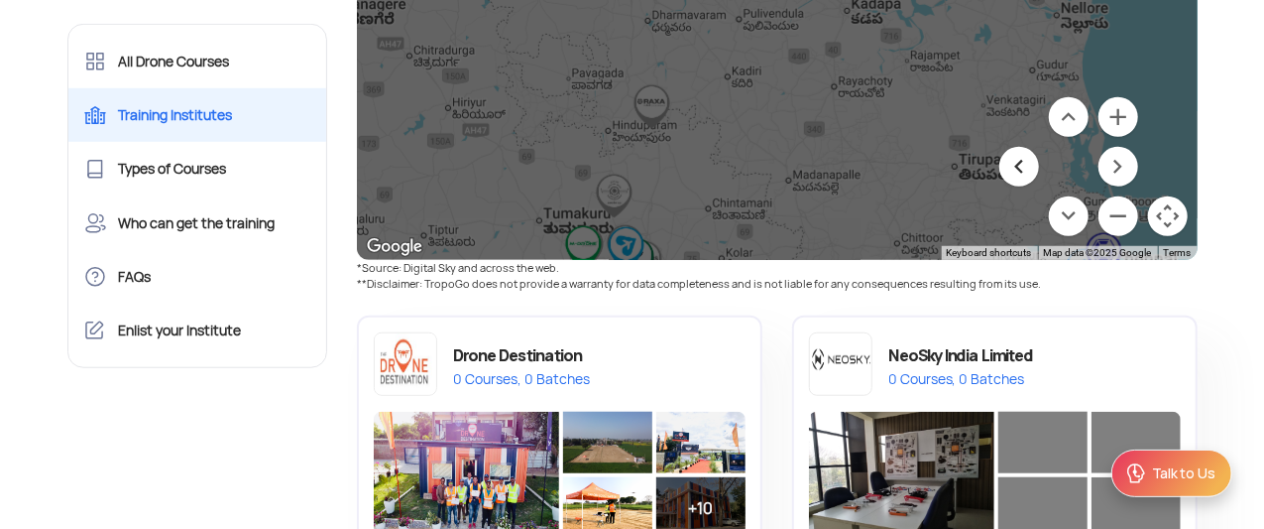
click at [1029, 168] on button "Move left" at bounding box center [1020, 167] width 40 height 40
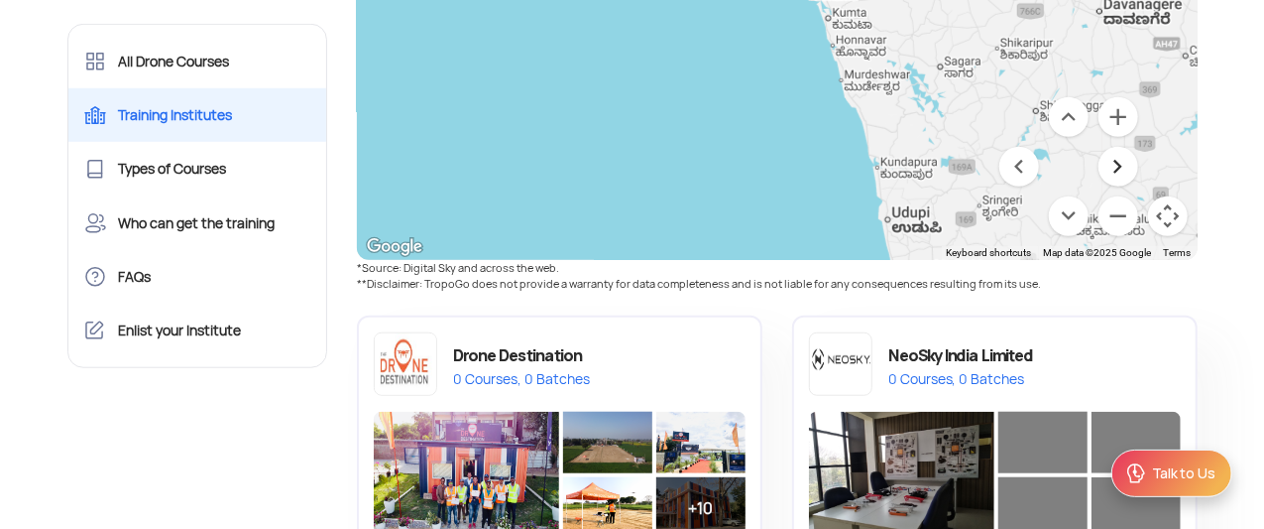
click at [1123, 169] on button "Move right" at bounding box center [1119, 167] width 40 height 40
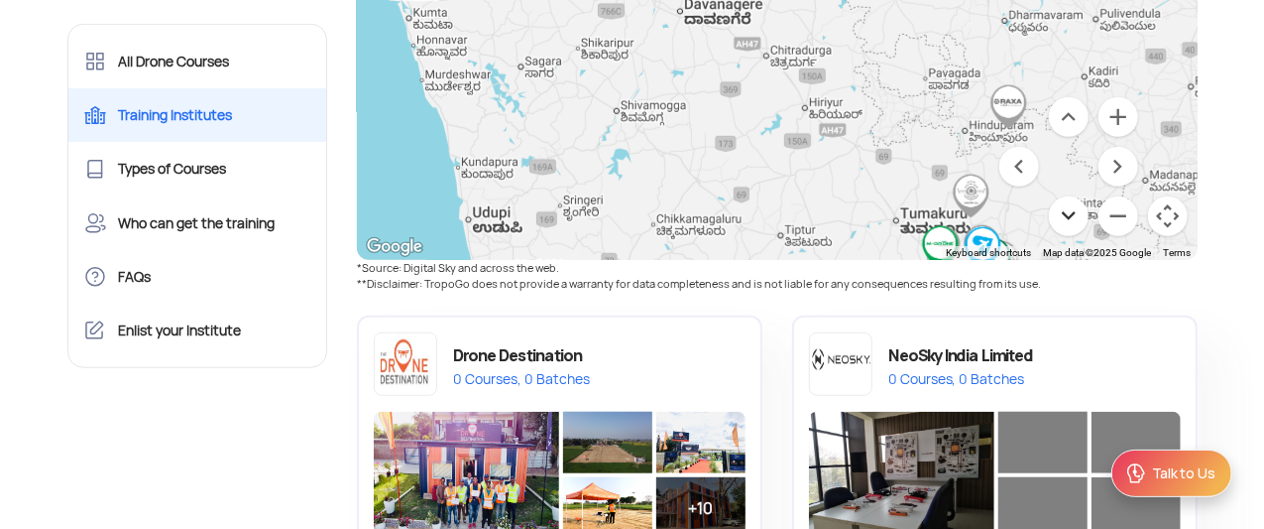
click at [1067, 211] on button "Move down" at bounding box center [1069, 216] width 40 height 40
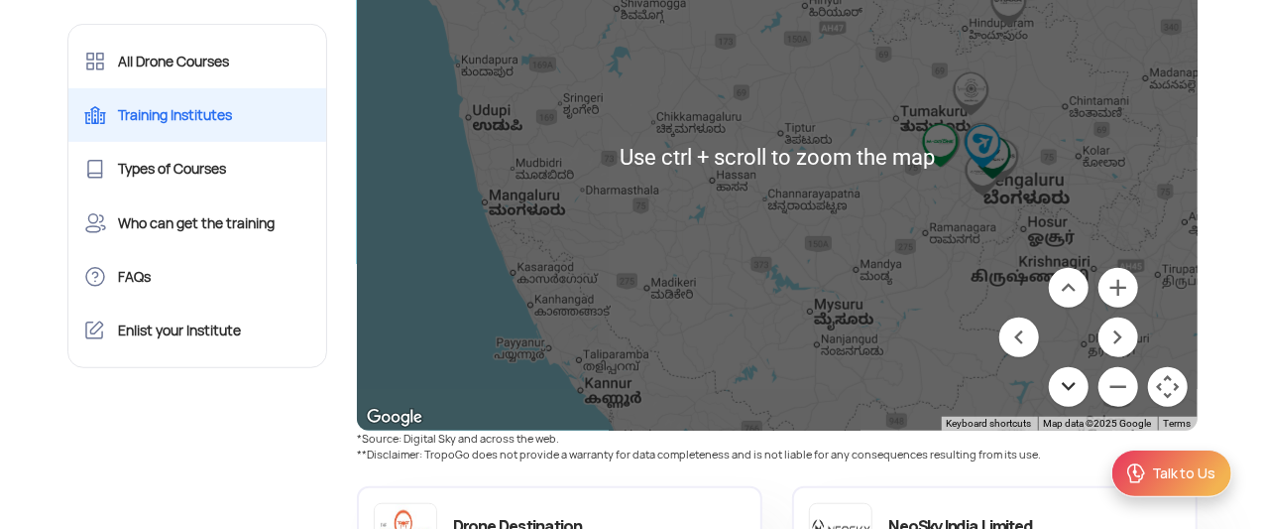
scroll to position [498, 0]
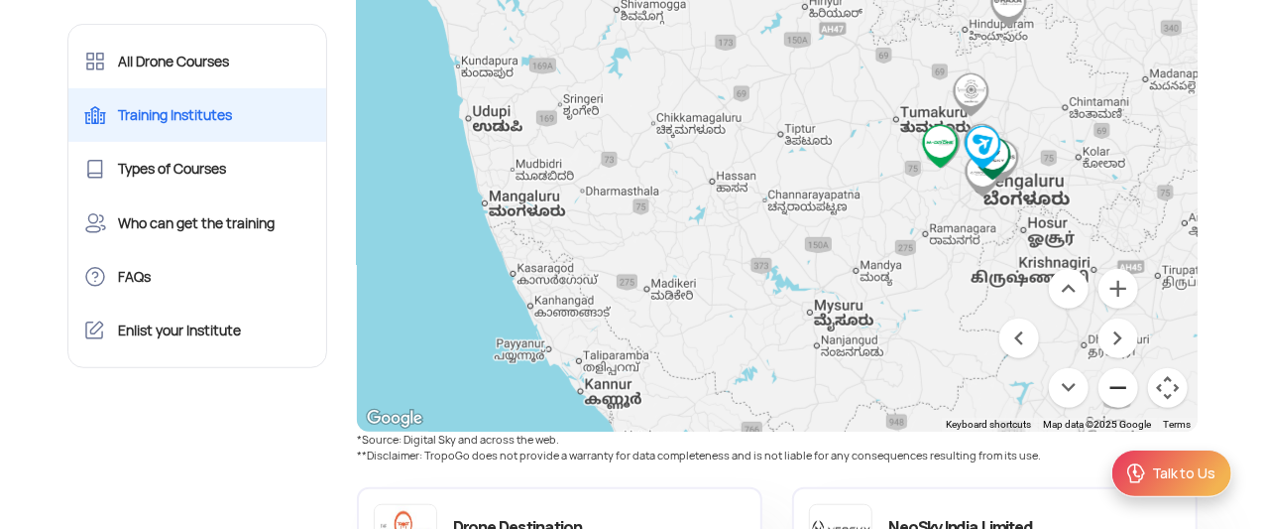
click at [1114, 378] on button "Zoom out" at bounding box center [1119, 388] width 40 height 40
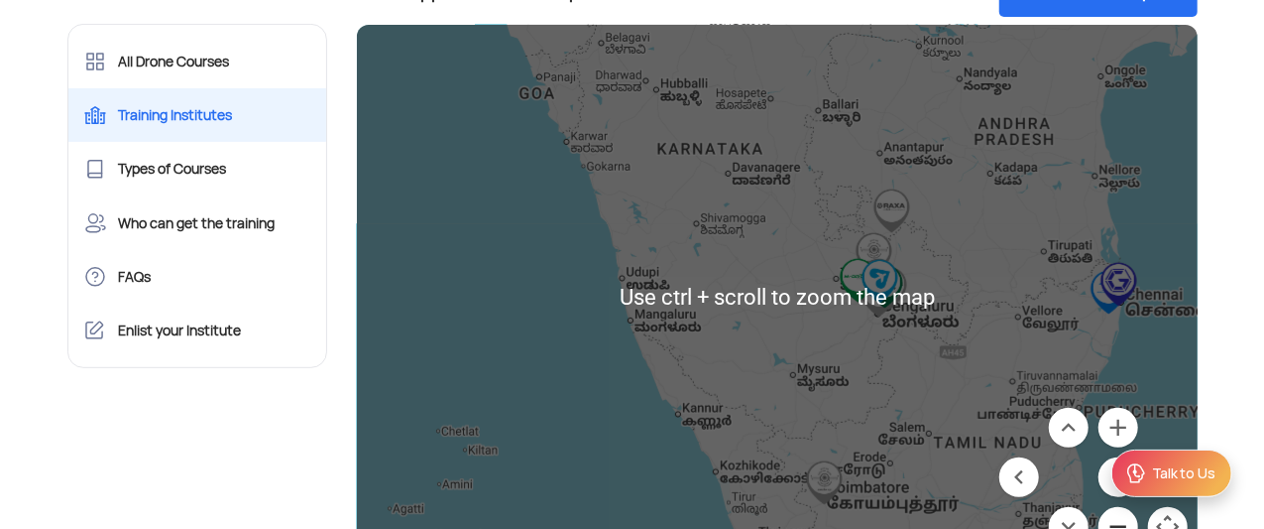
scroll to position [354, 0]
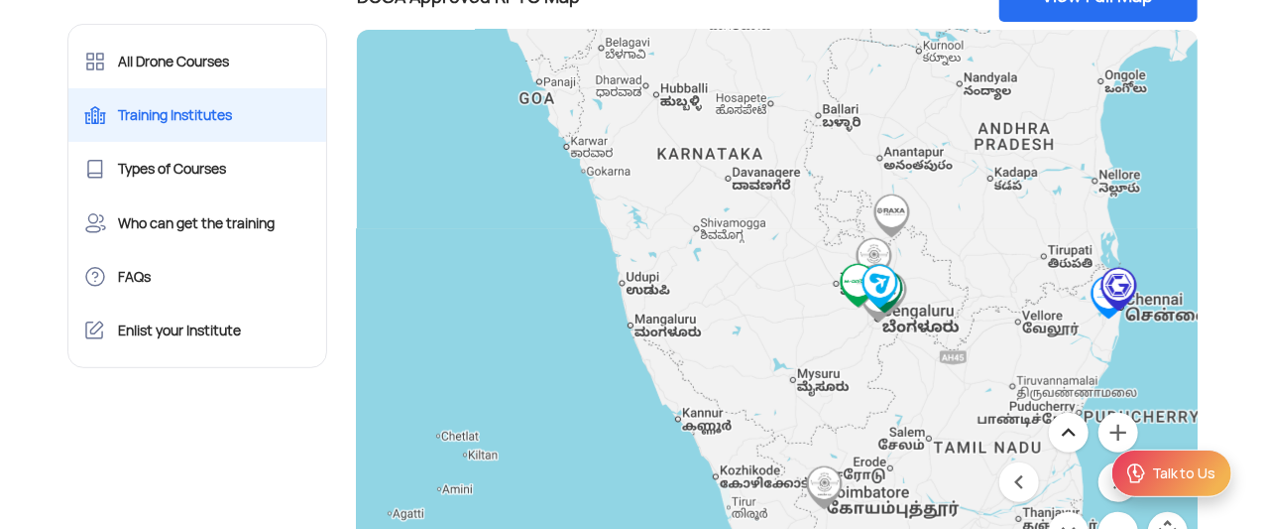
click at [1075, 428] on button "Move up" at bounding box center [1069, 433] width 40 height 40
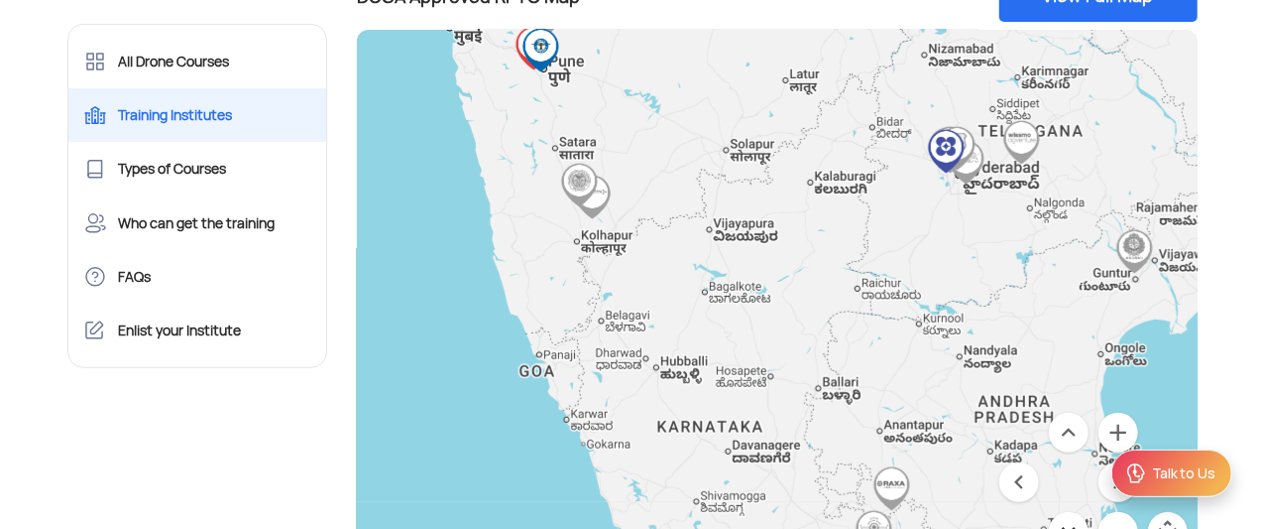
click at [1067, 520] on button "Move down" at bounding box center [1069, 532] width 40 height 40
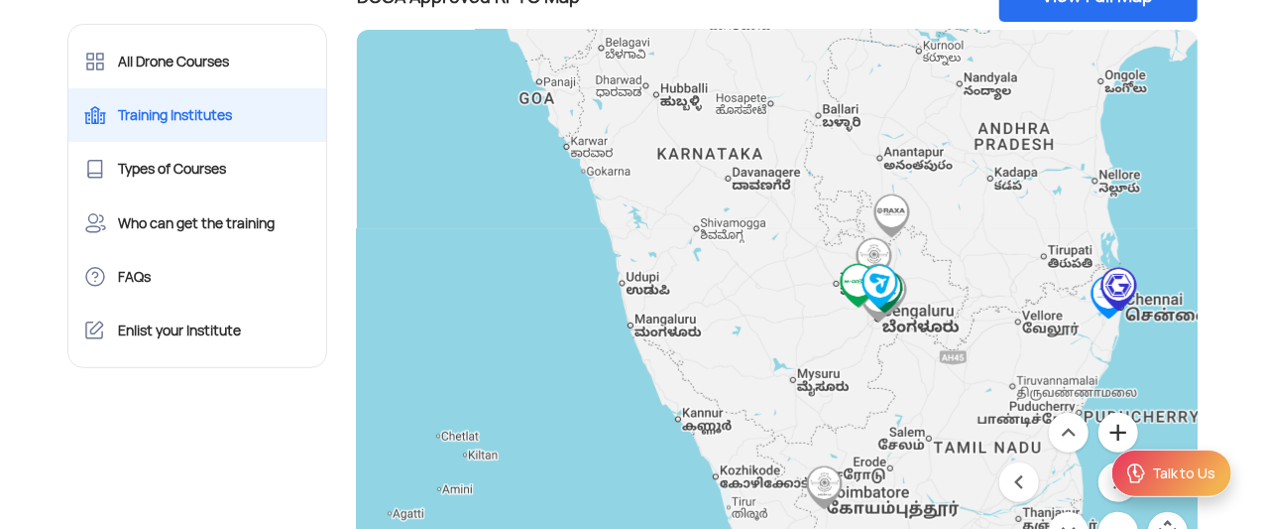
click at [1125, 429] on button "Zoom in" at bounding box center [1119, 433] width 40 height 40
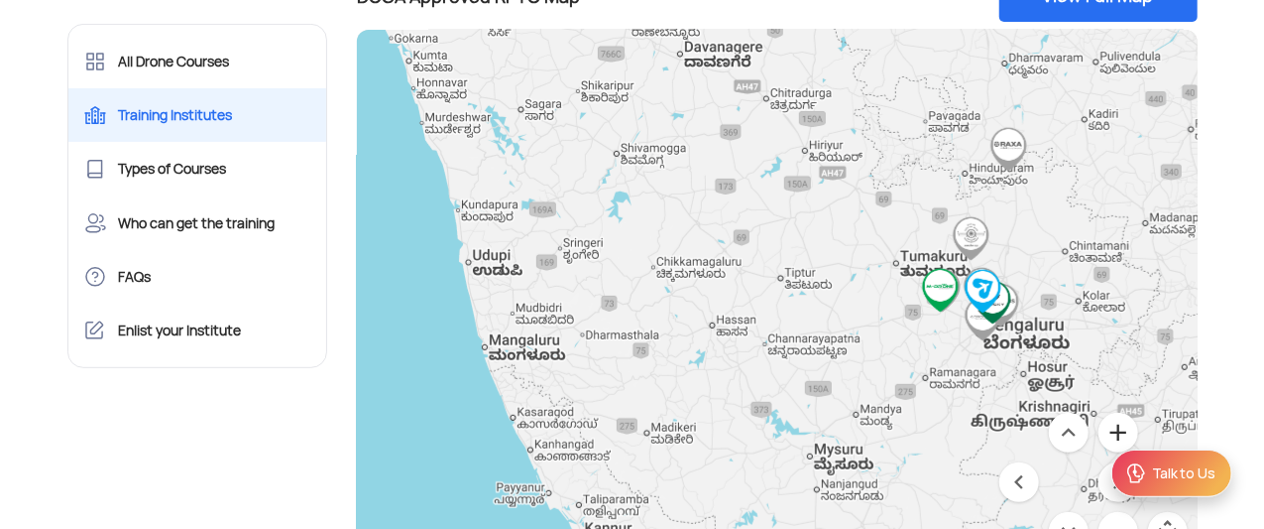
click at [1125, 429] on button "Zoom in" at bounding box center [1119, 433] width 40 height 40
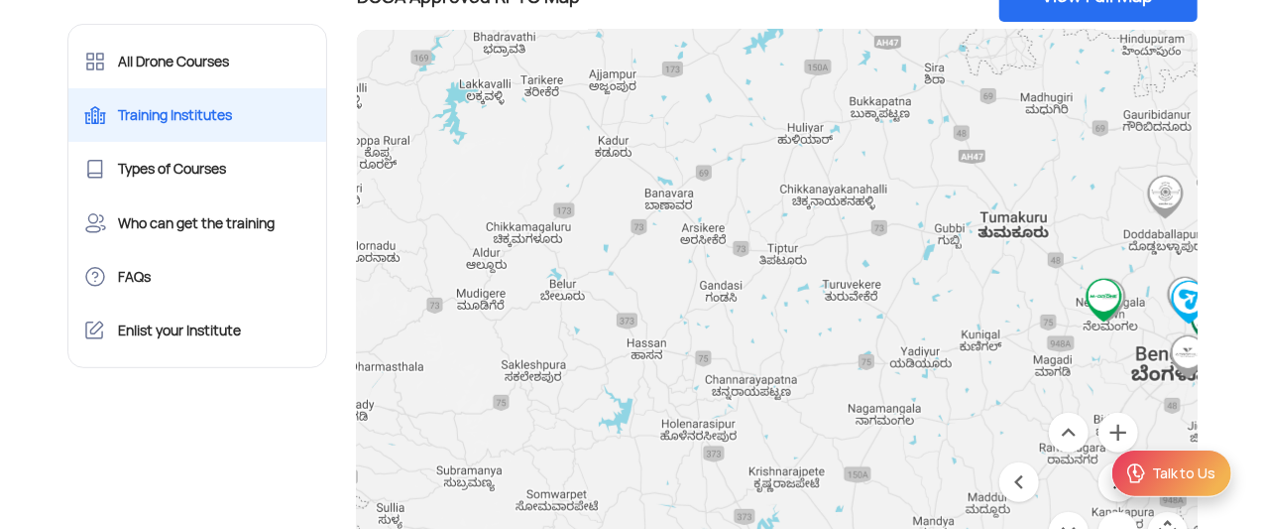
click at [1109, 490] on button "Move right" at bounding box center [1119, 482] width 40 height 40
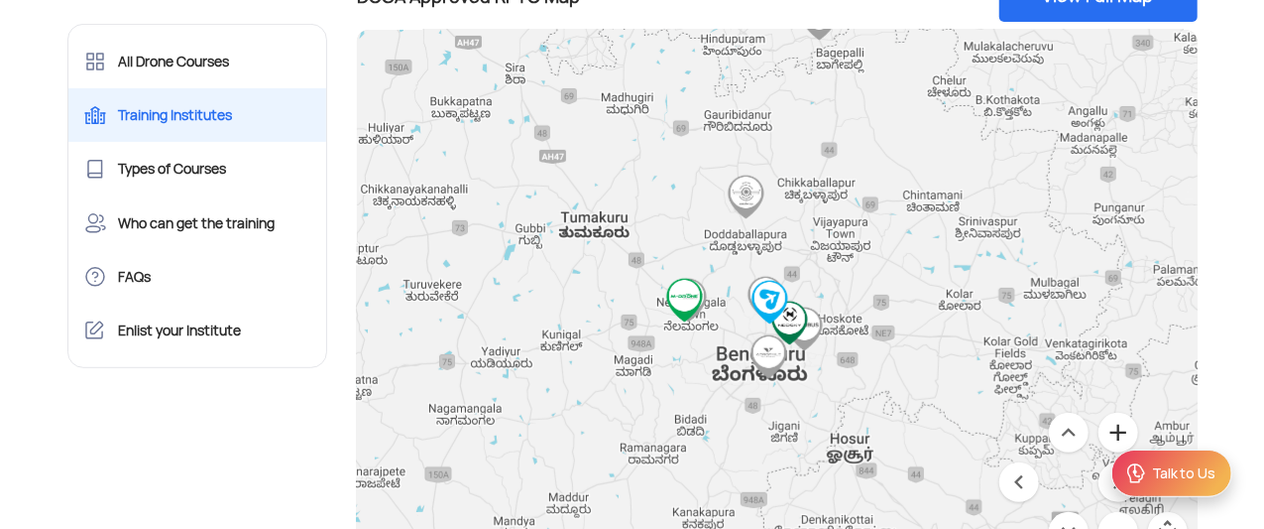
click at [1121, 413] on button "Zoom in" at bounding box center [1119, 433] width 40 height 40
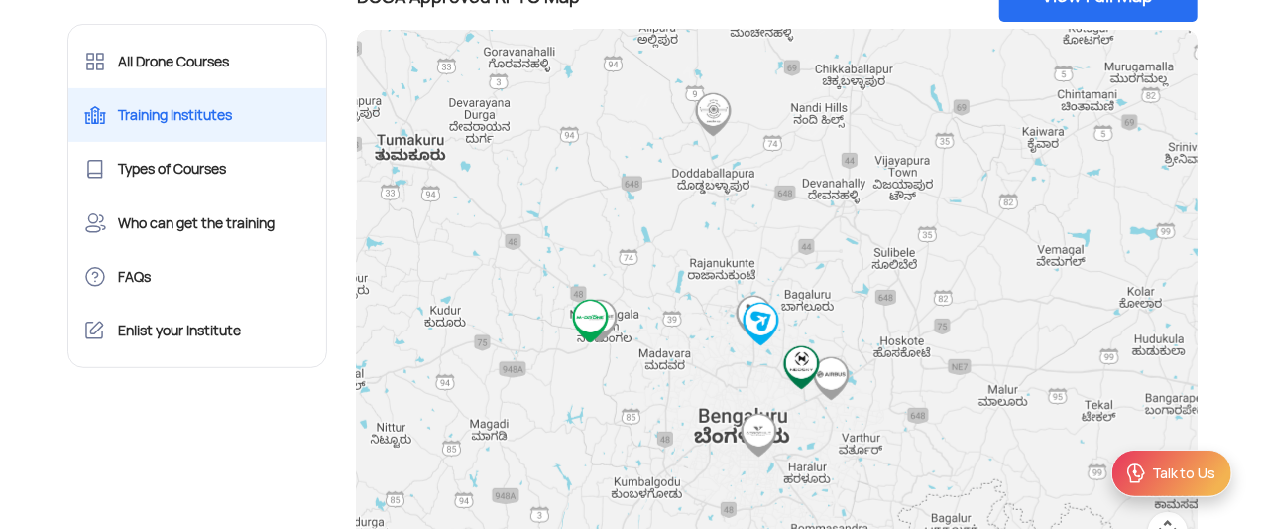
click at [751, 311] on img "CLEARSKIES LEARNING & RESEARCH PRIVATE LIMITED" at bounding box center [761, 323] width 45 height 45
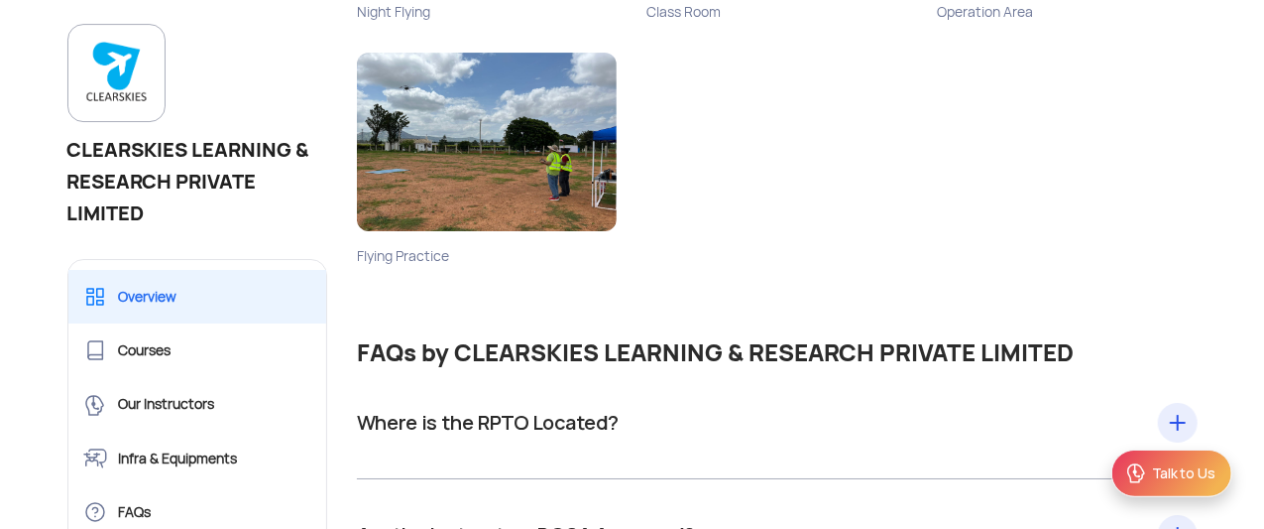
scroll to position [3388, 0]
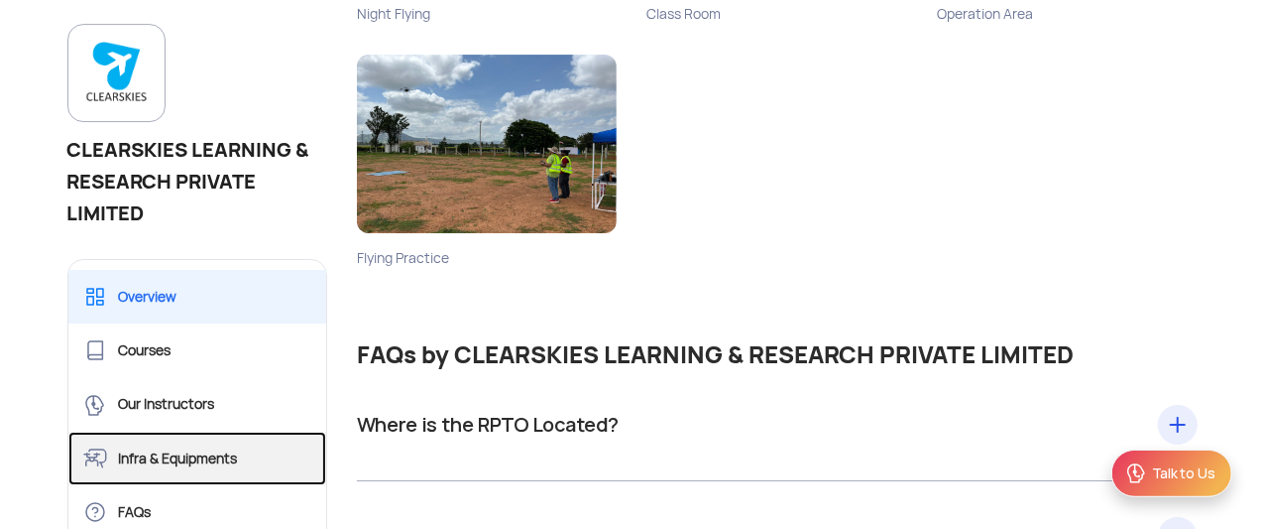
click at [177, 454] on link "Infra & Equipments" at bounding box center [197, 458] width 259 height 54
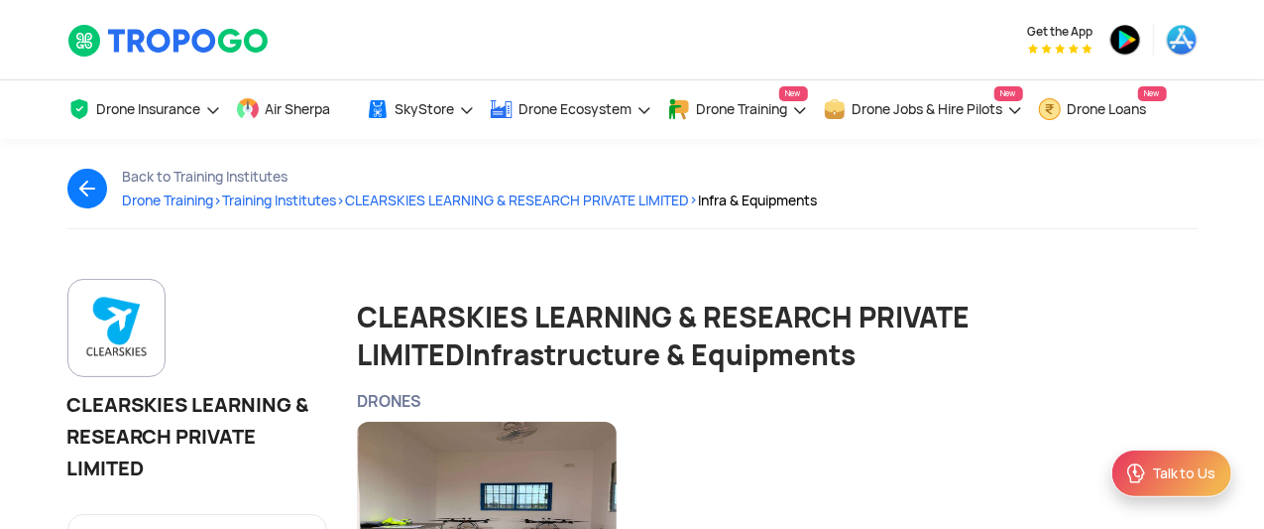
click at [567, 198] on span "CLEARSKIES LEARNING & RESEARCH PRIVATE LIMITED >" at bounding box center [522, 200] width 353 height 18
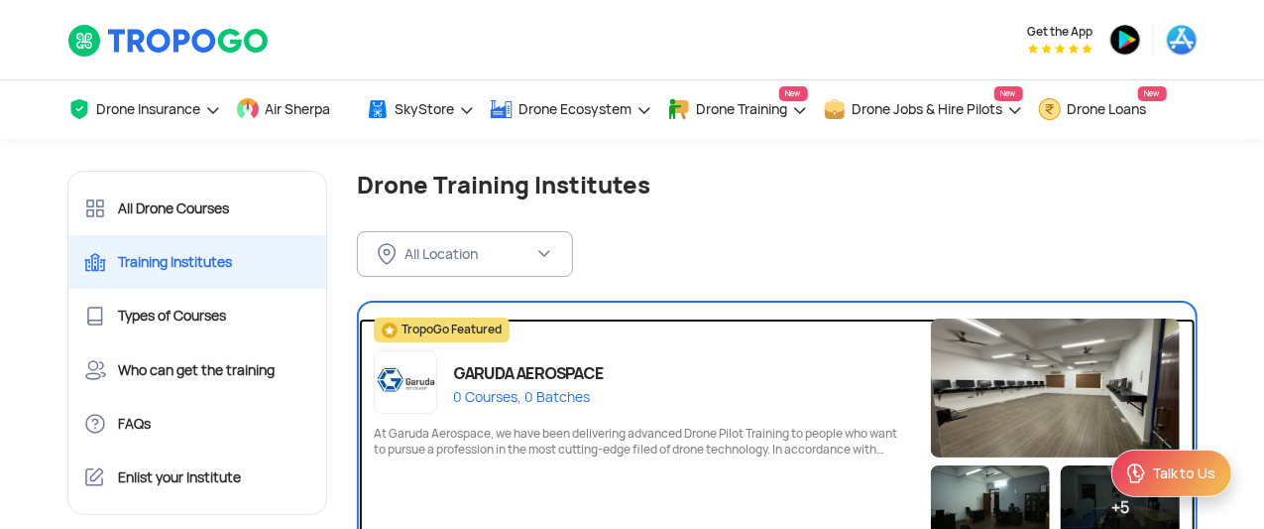
click at [585, 368] on div "GARUDA AEROSPACE" at bounding box center [528, 373] width 151 height 29
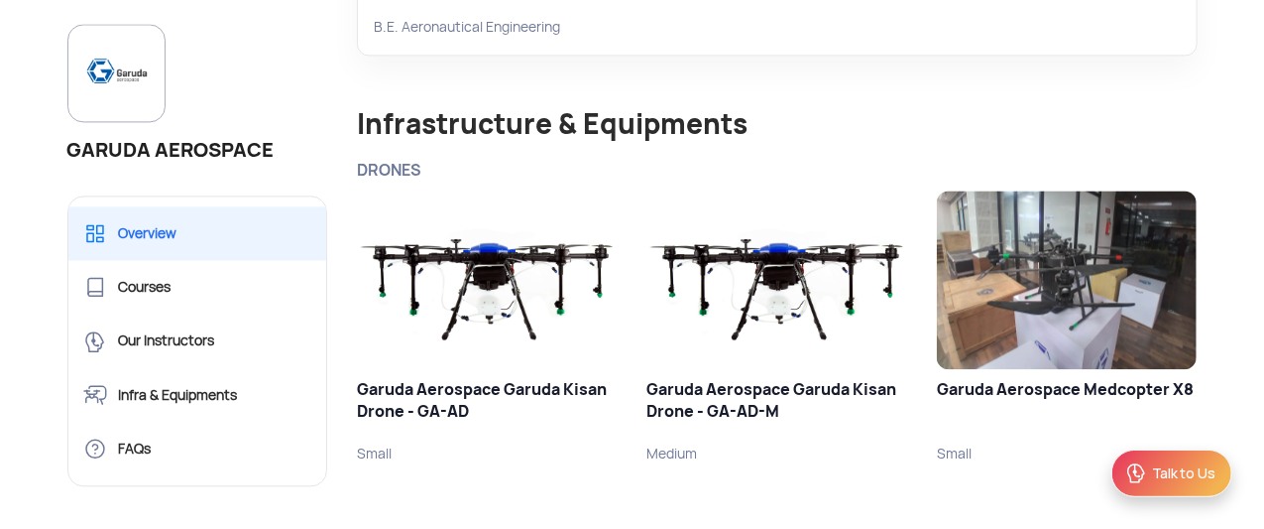
scroll to position [2079, 0]
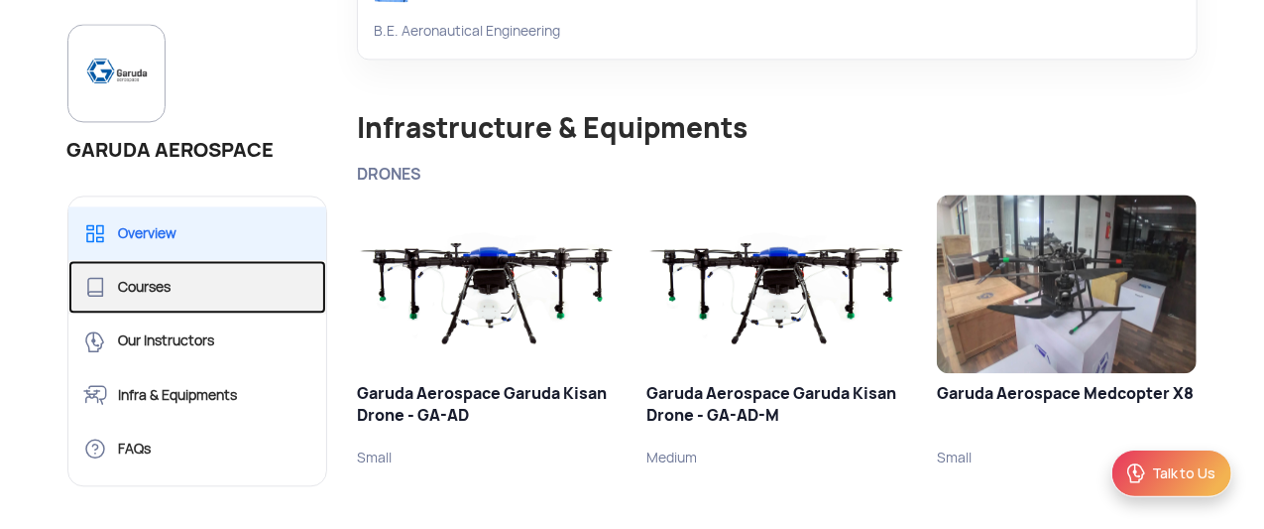
click at [152, 283] on link "Courses" at bounding box center [197, 287] width 259 height 54
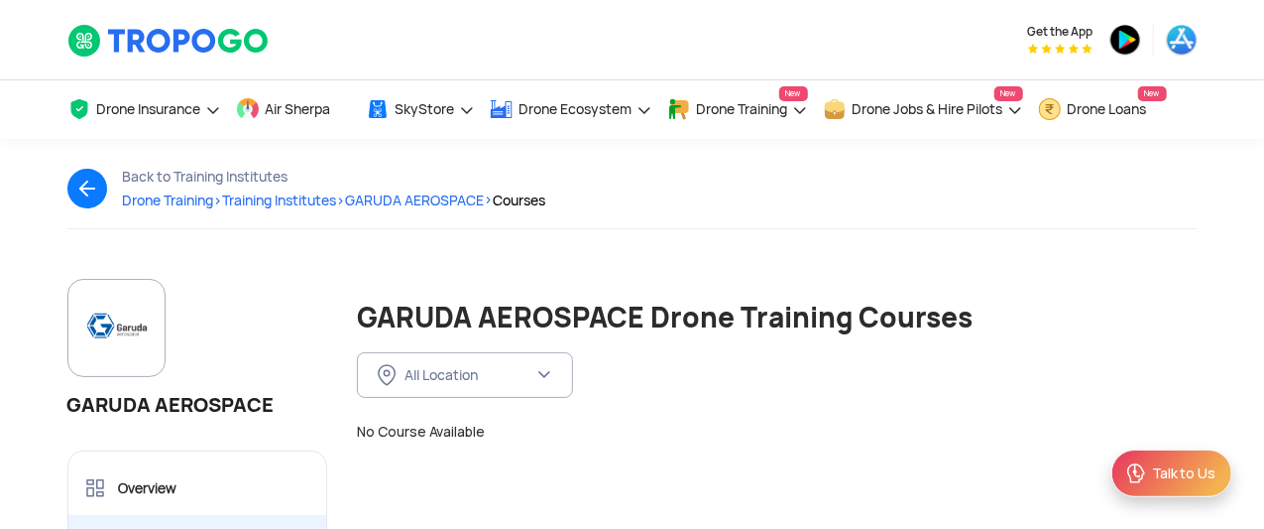
click at [127, 320] on img at bounding box center [116, 328] width 64 height 64
click at [174, 404] on div "GARUDA AEROSPACE" at bounding box center [197, 405] width 261 height 32
copy div "GARUDA AEROSPACE"
